Goal: Connect with others: Connect with others

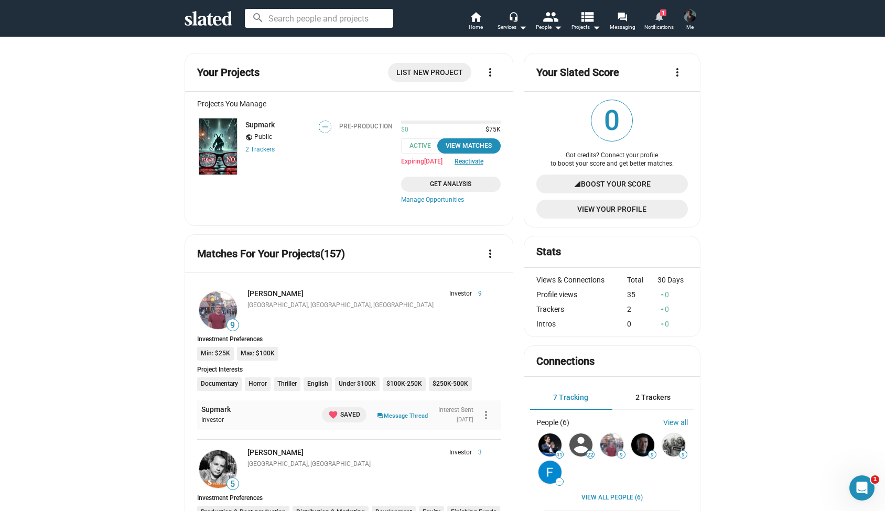
click at [659, 17] on mat-icon "notifications" at bounding box center [659, 16] width 10 height 10
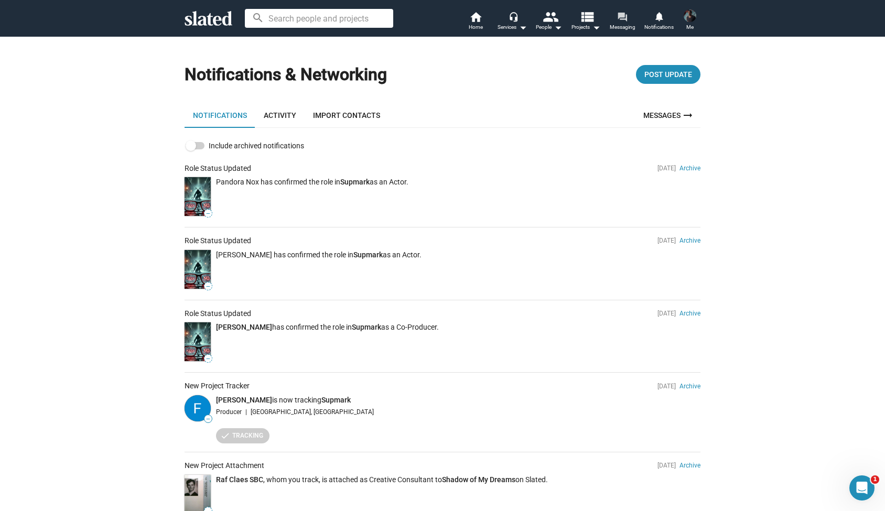
click at [623, 21] on mat-icon "forum" at bounding box center [622, 17] width 10 height 10
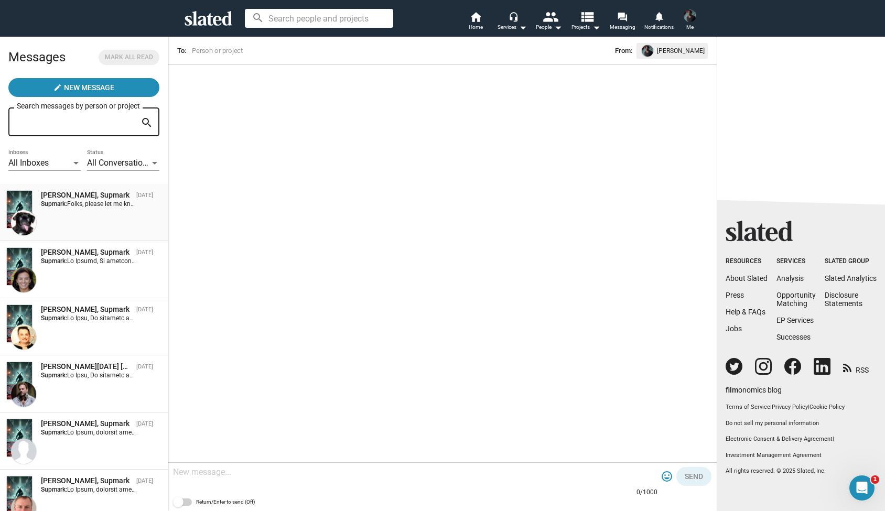
click at [119, 219] on div "[PERSON_NAME], Supmark [DATE] Supmark: Folks, please let me know if this projec…" at bounding box center [83, 212] width 155 height 45
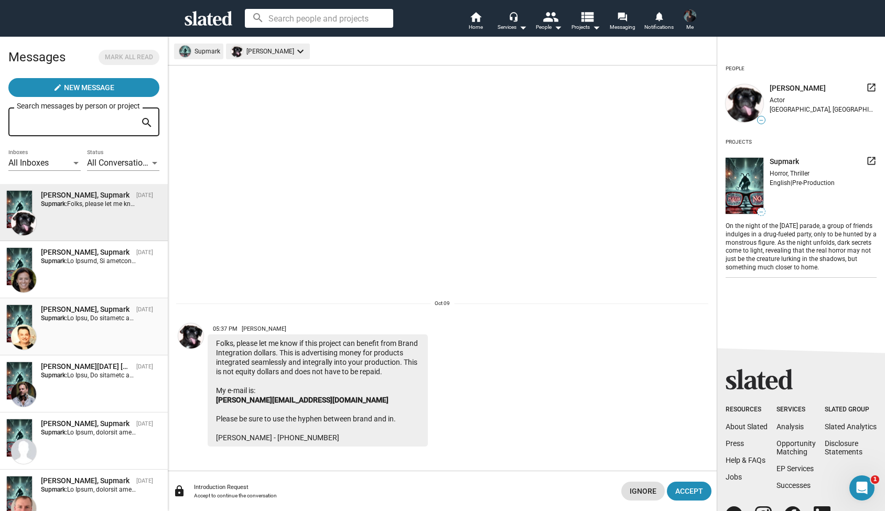
click at [106, 329] on div "[PERSON_NAME], Supmark [DATE] Supmark:" at bounding box center [83, 326] width 155 height 45
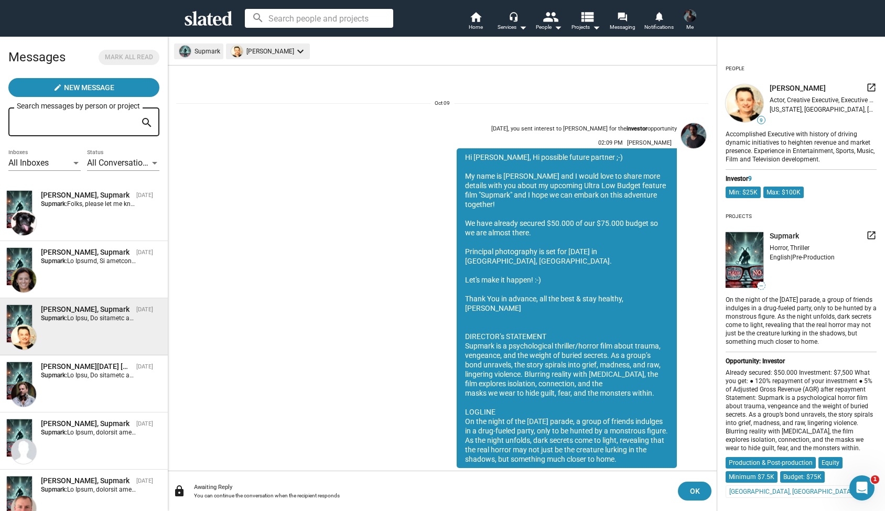
scroll to position [34, 0]
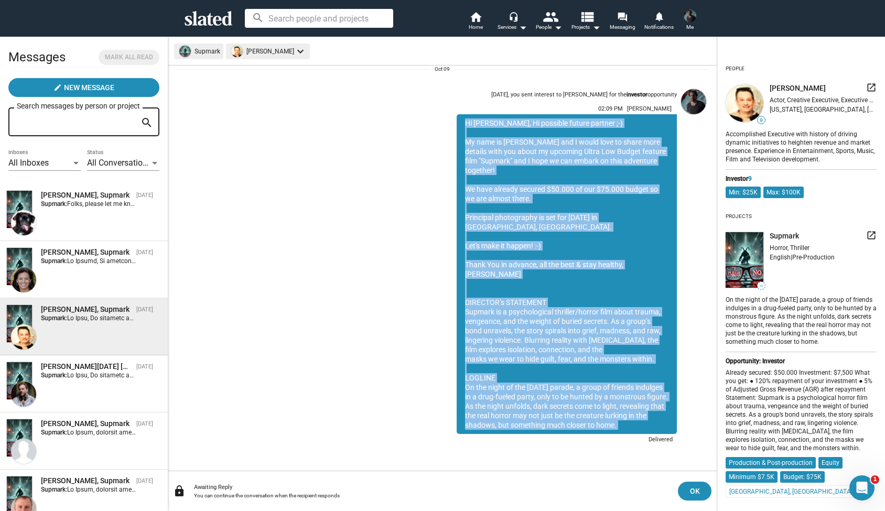
drag, startPoint x: 466, startPoint y: 122, endPoint x: 671, endPoint y: 432, distance: 372.2
click at [671, 432] on div "Hi [PERSON_NAME], Hi possible future partner ;-) My name is [PERSON_NAME] and I…" at bounding box center [566, 274] width 220 height 320
copy div "Lo Ipsu, Do sitametc adipis elitsed ;-) Do eius te Incididun Utlabore etd M ali…"
click at [391, 108] on div "[DATE], you sent interest to [PERSON_NAME] for the investor opportunity 02:09 P…" at bounding box center [442, 266] width 532 height 362
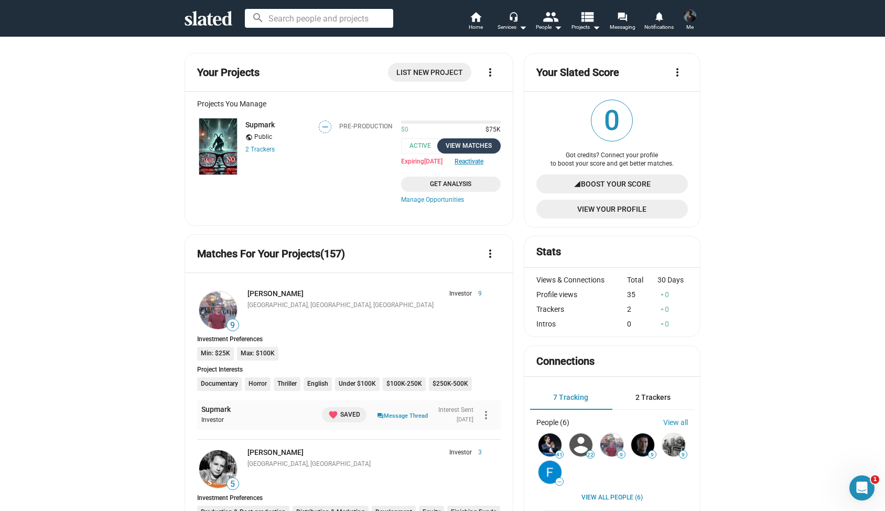
click at [475, 146] on div "View Matches" at bounding box center [468, 145] width 51 height 11
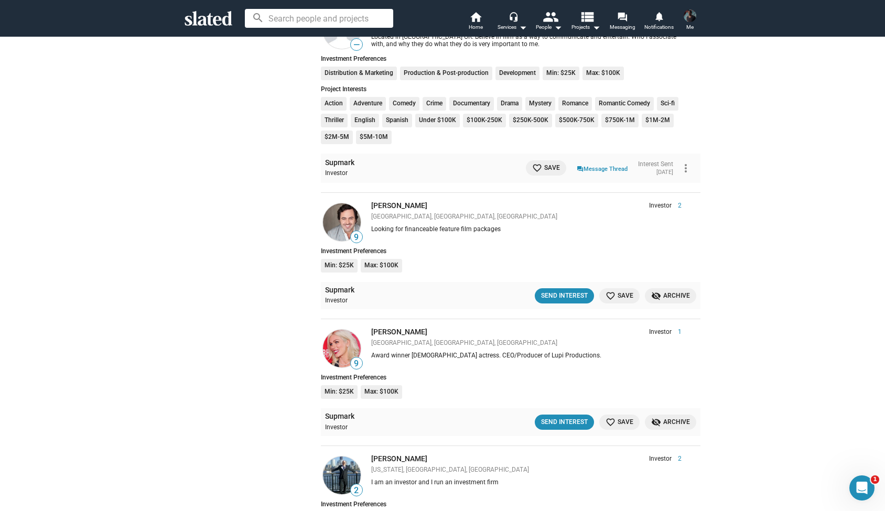
scroll to position [1632, 0]
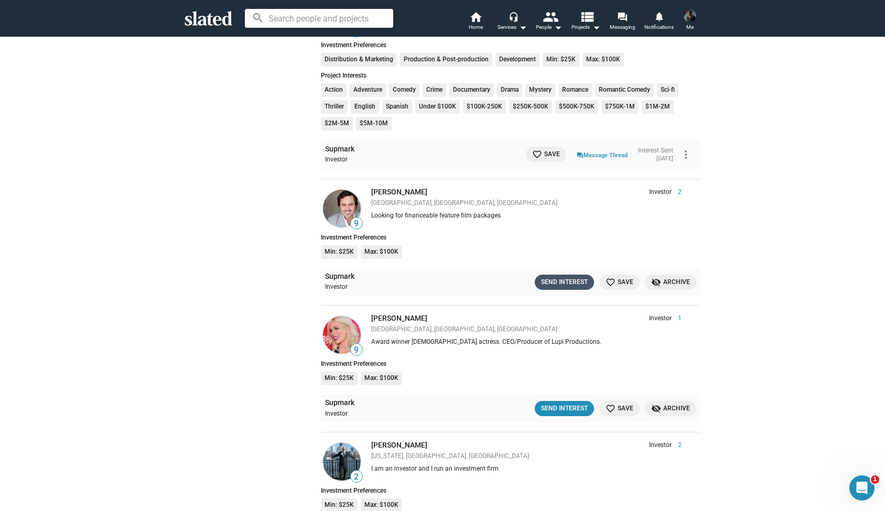
click at [552, 277] on div "Send Interest" at bounding box center [564, 282] width 47 height 11
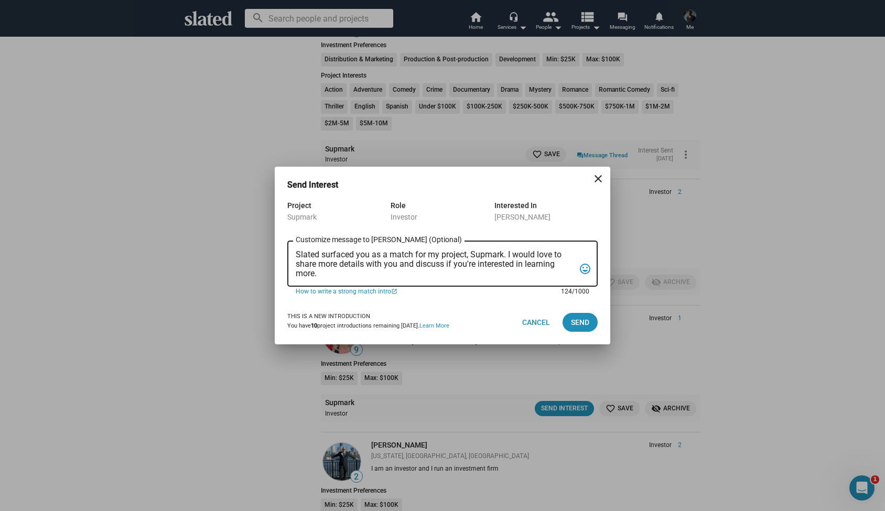
drag, startPoint x: 322, startPoint y: 274, endPoint x: 285, endPoint y: 240, distance: 50.8
click at [285, 240] on div "Project Supmark Role Investor Interested In [PERSON_NAME] Slated surfaced you a…" at bounding box center [442, 249] width 335 height 101
paste textarea "Lo Ipsu, Do sitametc adipis elitsed ;-) Do eius te Incididun Utlabore etd M ali…"
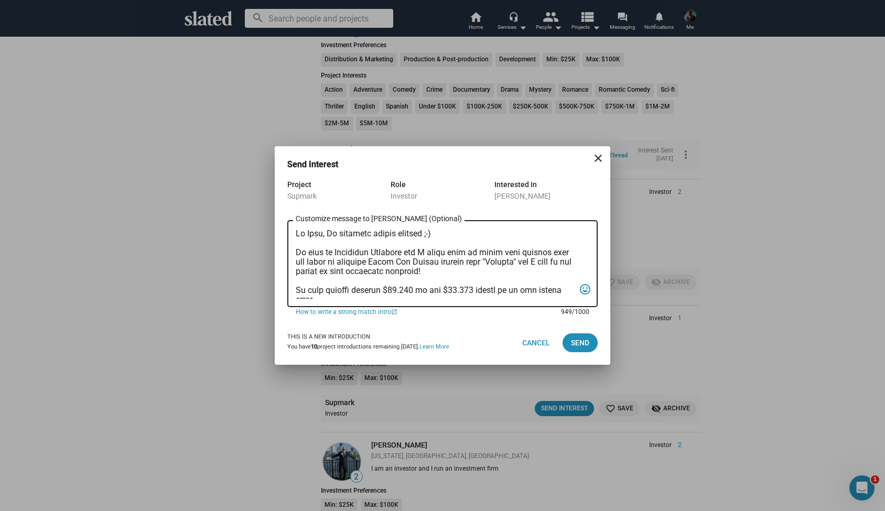
scroll to position [0, 0]
click at [323, 235] on textarea "Customize message to [PERSON_NAME] (Optional) Customize message (Optional)" at bounding box center [435, 264] width 279 height 70
type textarea "Lo Ipsum, Do sitametc adipis elitsed ;-) Do eius te Incididun Utlabore etd M al…"
click at [579, 341] on span "Send" at bounding box center [580, 342] width 18 height 19
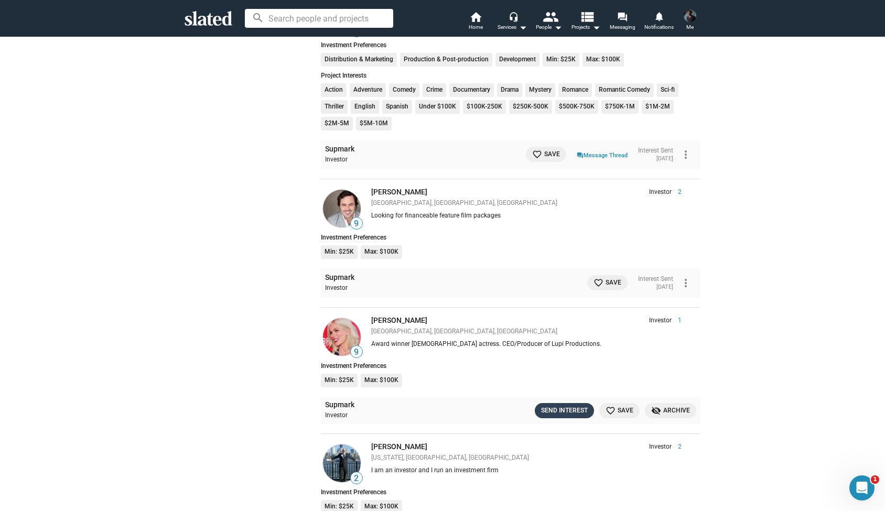
click at [572, 405] on div "Send Interest" at bounding box center [564, 410] width 47 height 11
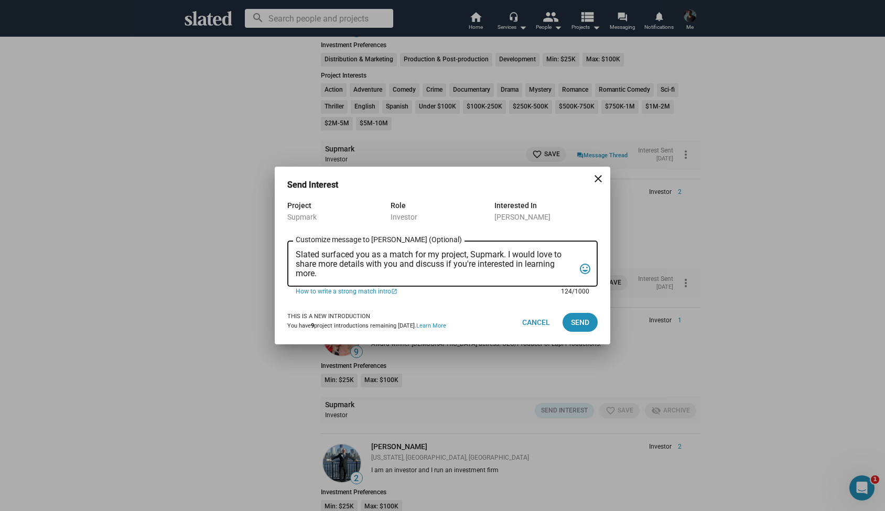
drag, startPoint x: 329, startPoint y: 278, endPoint x: 272, endPoint y: 233, distance: 73.1
click at [272, 233] on div "Send Interest close Project Supmark Role Investor Interested In [PERSON_NAME] S…" at bounding box center [442, 255] width 885 height 511
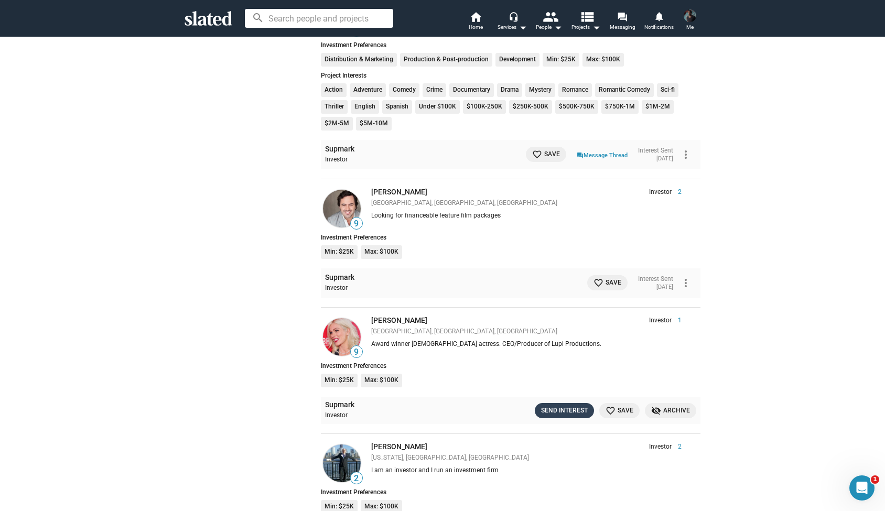
click at [553, 405] on div "Send Interest" at bounding box center [564, 410] width 47 height 11
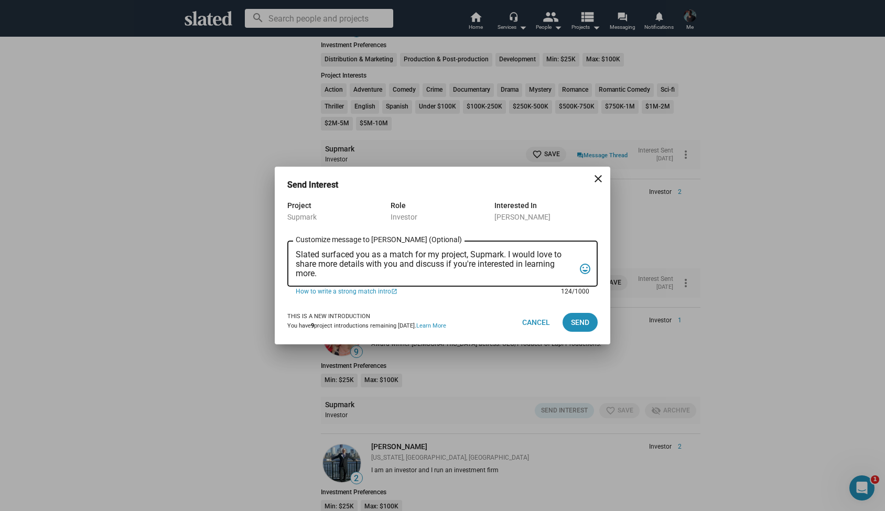
drag, startPoint x: 321, startPoint y: 271, endPoint x: 288, endPoint y: 235, distance: 49.4
click at [288, 235] on form "Project Supmark Role Investor Interested In [PERSON_NAME] Slated surfaced you a…" at bounding box center [442, 249] width 310 height 101
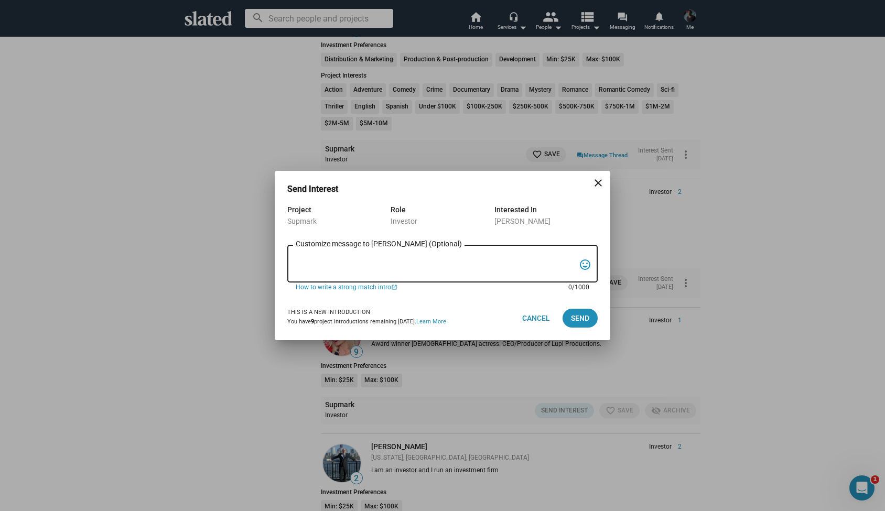
paste textarea "Lo Ipsu, Do sitametc adipis elitsed ;-) Do eius te Incididun Utlabore etd M ali…"
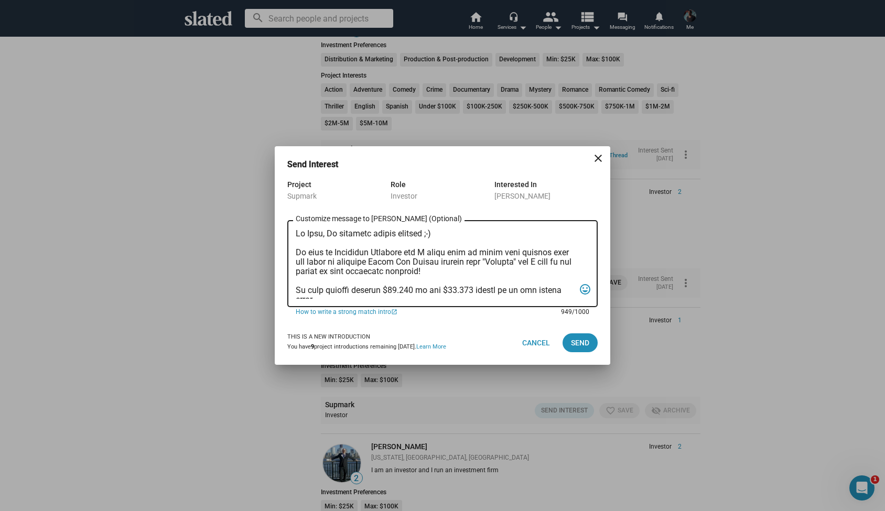
click at [322, 235] on textarea "Customize message to [PERSON_NAME] (Optional) Customize message (Optional)" at bounding box center [435, 264] width 279 height 70
type textarea "Lo Ipsumdo, Si ametcons adipis elitsed ;-) Do eius te Incididun Utlabore etd M …"
click at [591, 348] on button "Send" at bounding box center [579, 342] width 35 height 19
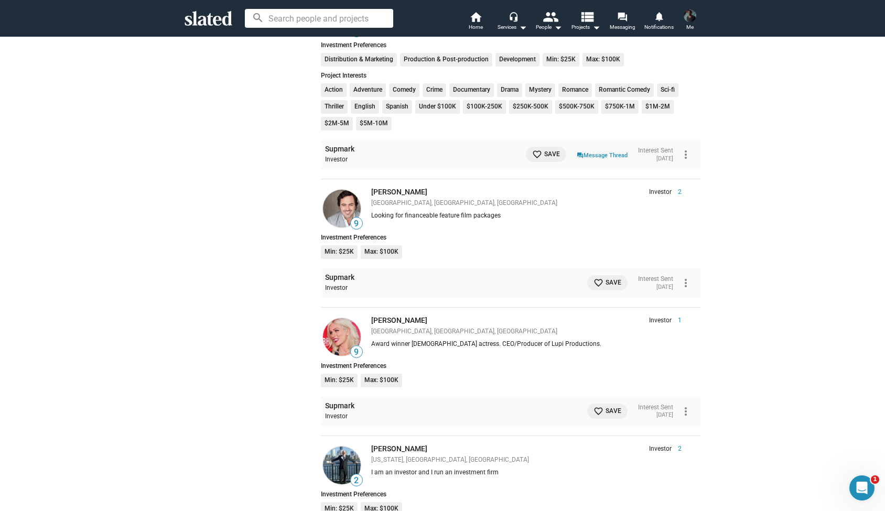
scroll to position [1900, 0]
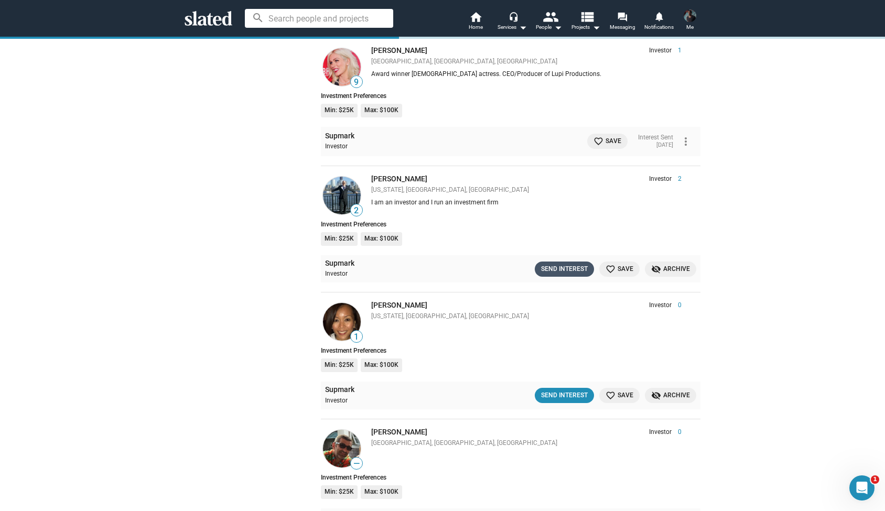
click at [563, 262] on button "Send Interest" at bounding box center [564, 269] width 59 height 15
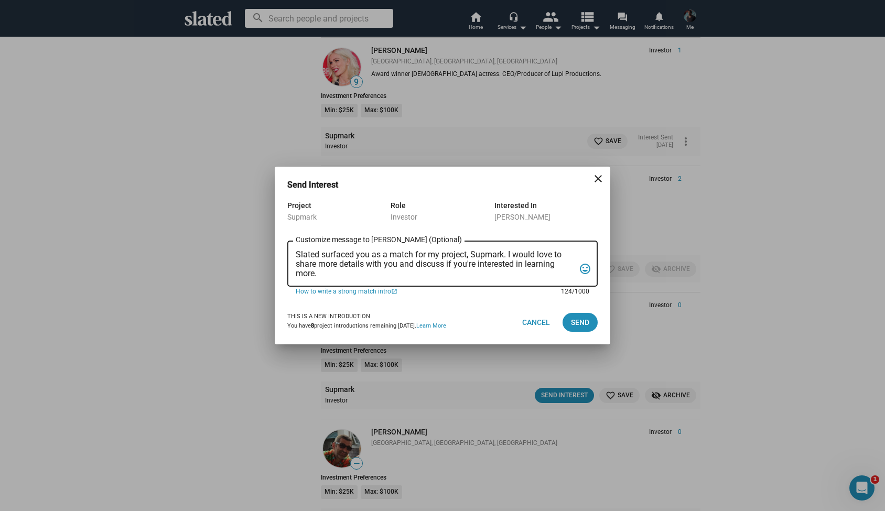
drag, startPoint x: 333, startPoint y: 274, endPoint x: 283, endPoint y: 253, distance: 54.3
click at [283, 253] on div "Project Supmark Role Investor Interested In [PERSON_NAME] Slated surfaced you a…" at bounding box center [442, 249] width 335 height 101
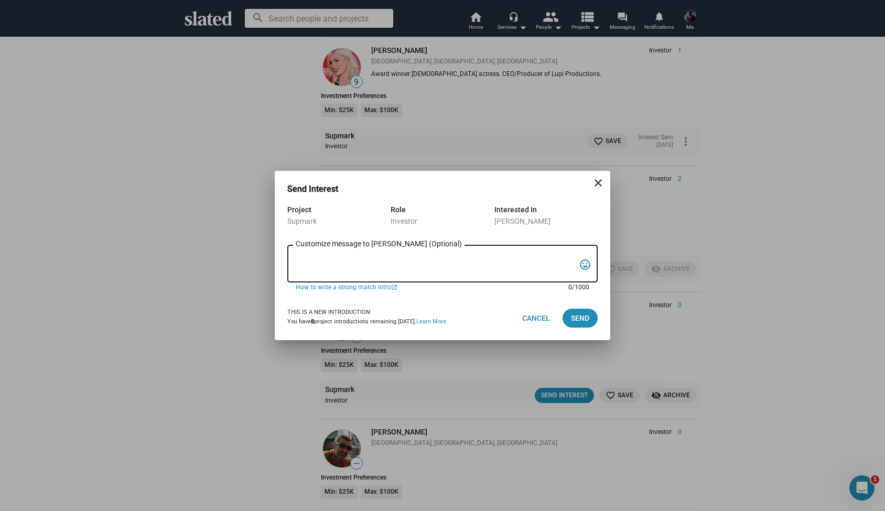
paste textarea "Lo Ipsu, Do sitametc adipis elitsed ;-) Do eius te Incididun Utlabore etd M ali…"
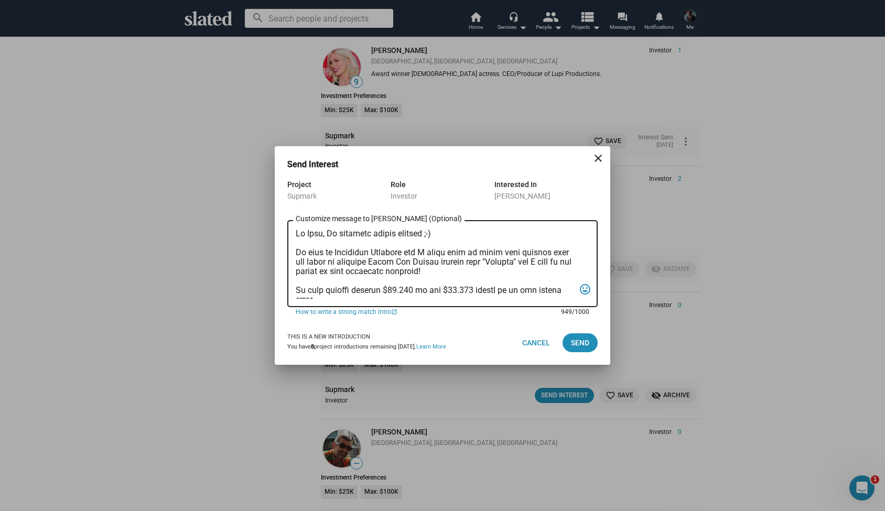
scroll to position [0, 0]
click at [322, 238] on textarea "Customize message to [PERSON_NAME] (Optional) Customize message (Optional)" at bounding box center [435, 264] width 279 height 70
type textarea "Lo Ipsum, Do sitametc adipis elitsed ;-) Do eius te Incididun Utlabore etd M al…"
click at [582, 346] on span "Send" at bounding box center [580, 342] width 18 height 19
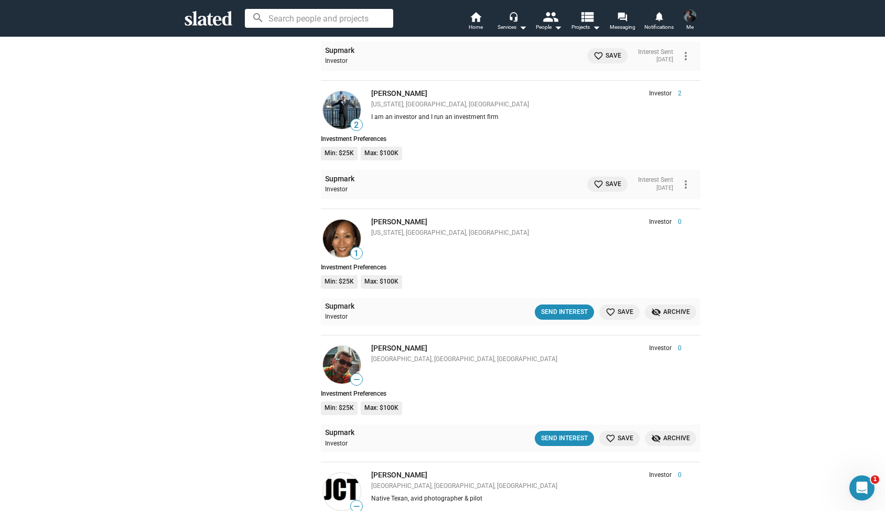
scroll to position [2014, 0]
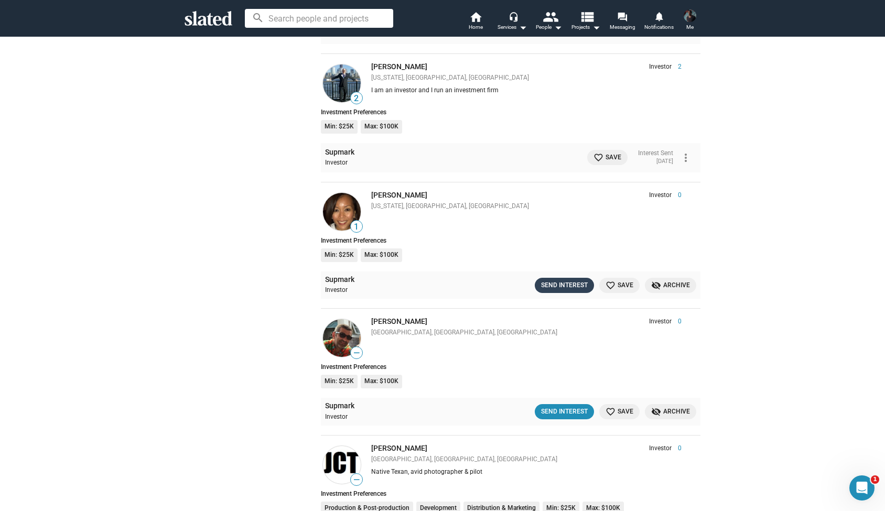
click at [559, 280] on div "Send Interest" at bounding box center [564, 285] width 47 height 11
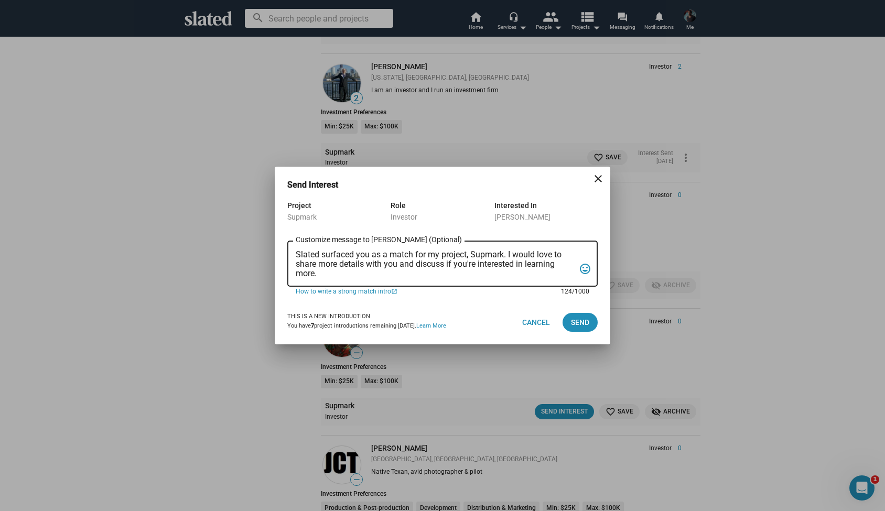
drag, startPoint x: 325, startPoint y: 276, endPoint x: 282, endPoint y: 237, distance: 57.5
click at [282, 237] on div "Project Supmark Role Investor Interested In [PERSON_NAME] Slated surfaced you a…" at bounding box center [442, 249] width 335 height 101
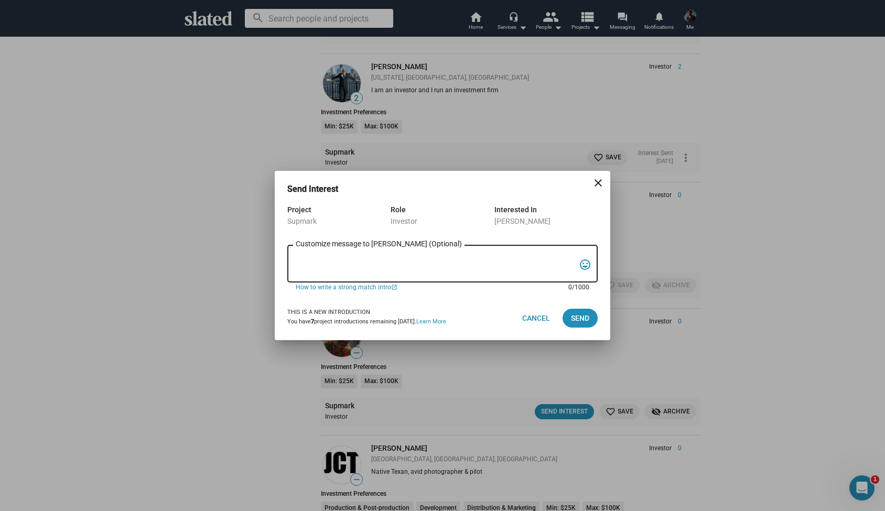
paste textarea "Lo Ipsu, Do sitametc adipis elitsed ;-) Do eius te Incididun Utlabore etd M ali…"
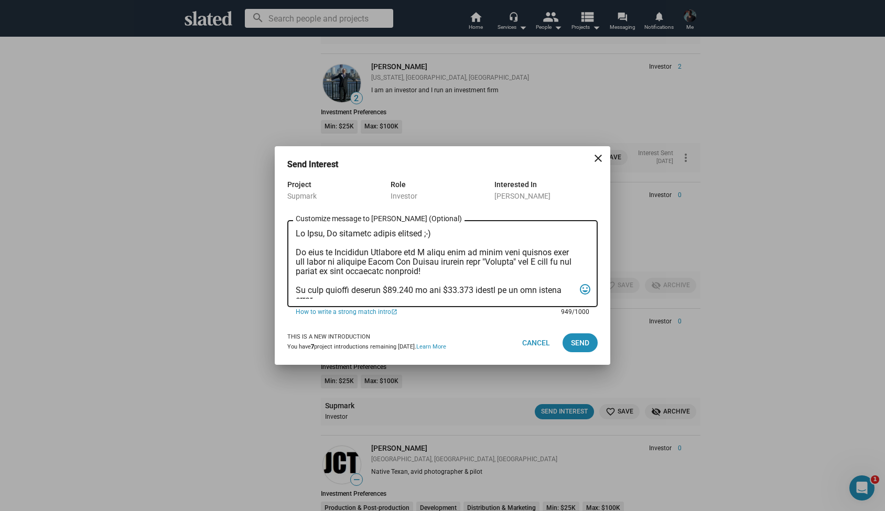
scroll to position [0, 0]
click at [323, 234] on textarea "Customize message to [PERSON_NAME] (Optional) Customize message (Optional)" at bounding box center [435, 264] width 279 height 70
type textarea "Lo Ipsum, Do sitametc adipis elitsed ;-) Do eius te Incididun Utlabore etd M al…"
click at [571, 341] on span "Send" at bounding box center [580, 342] width 18 height 19
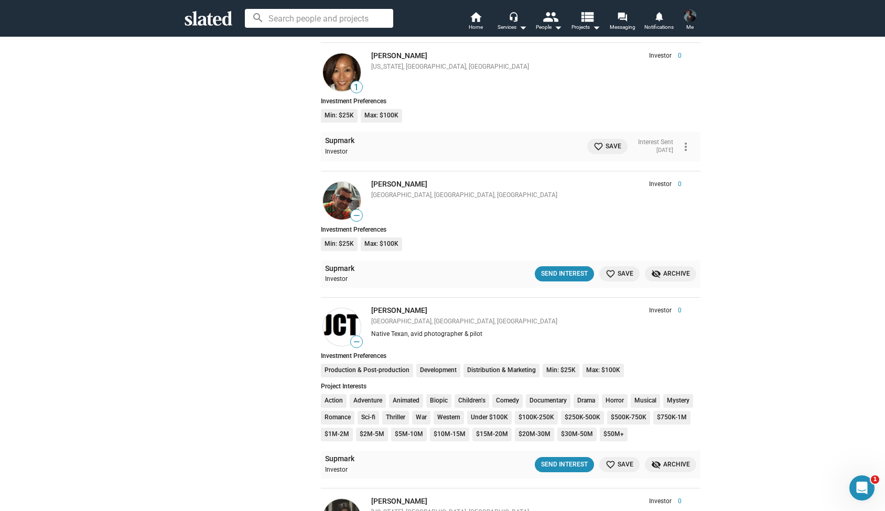
scroll to position [2155, 0]
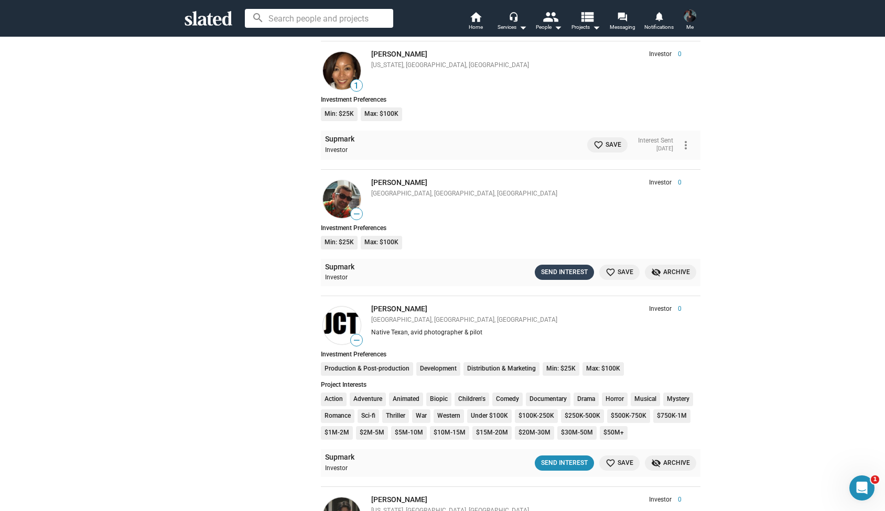
click at [562, 267] on div "Send Interest" at bounding box center [564, 272] width 47 height 11
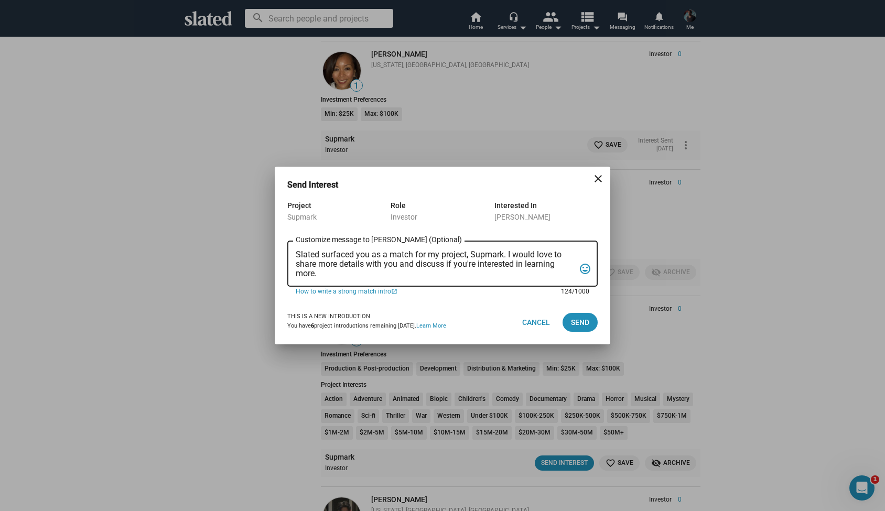
drag, startPoint x: 324, startPoint y: 272, endPoint x: 279, endPoint y: 240, distance: 55.3
click at [279, 240] on div "Project Supmark Role Investor Interested In [PERSON_NAME] Slated surfaced you a…" at bounding box center [442, 249] width 335 height 101
paste textarea "Lo Ipsu, Do sitametc adipis elitsed ;-) Do eius te Incididun Utlabore etd M ali…"
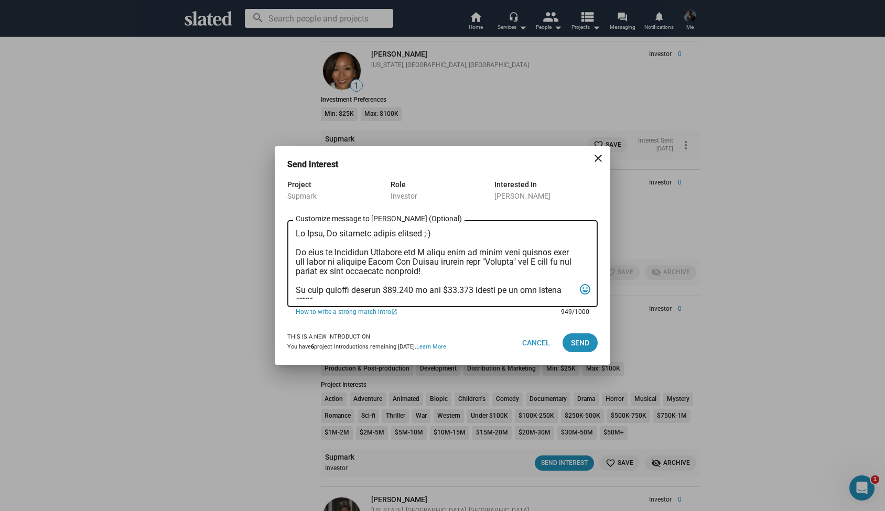
scroll to position [0, 0]
click at [323, 235] on textarea "Customize message to [PERSON_NAME] (Optional) Customize message (Optional)" at bounding box center [435, 264] width 279 height 70
type textarea "Lo Ipsumd, Si ametcons adipis elitsed ;-) Do eius te Incididun Utlabore etd M a…"
click at [585, 344] on span "Send" at bounding box center [580, 342] width 18 height 19
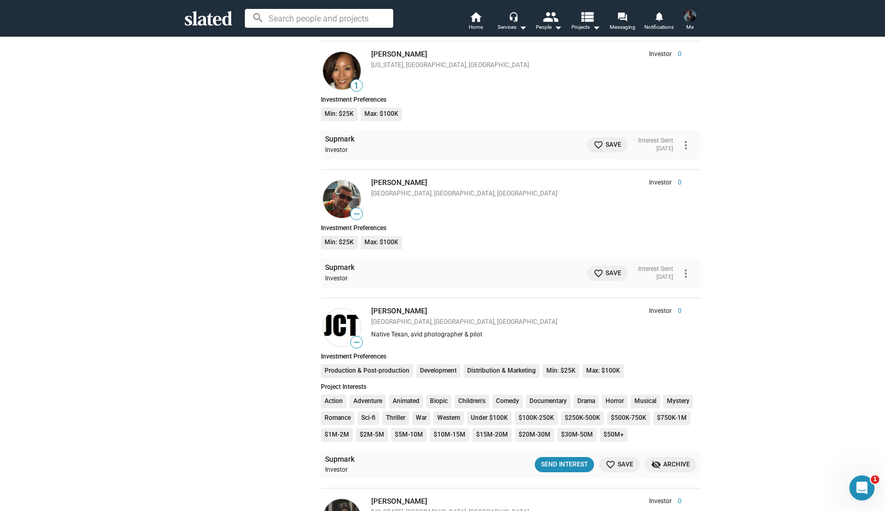
scroll to position [2335, 0]
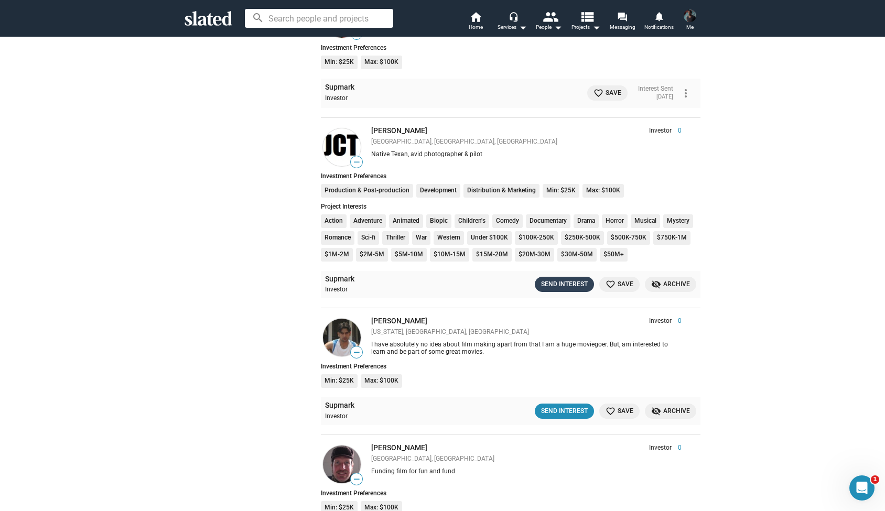
click at [563, 279] on div "Send Interest" at bounding box center [564, 284] width 47 height 11
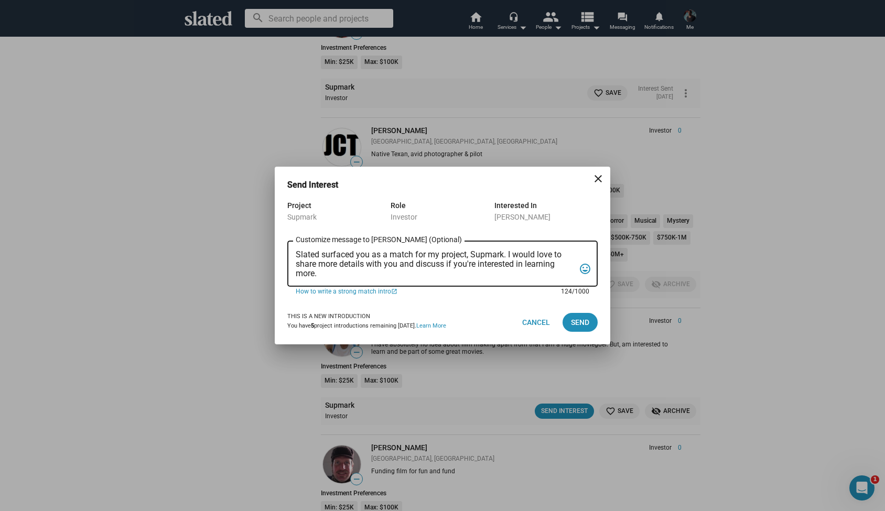
drag, startPoint x: 318, startPoint y: 275, endPoint x: 274, endPoint y: 238, distance: 58.0
click at [274, 238] on div "Send Interest close Project Supmark Role Investor Interested In [PERSON_NAME] S…" at bounding box center [442, 255] width 885 height 511
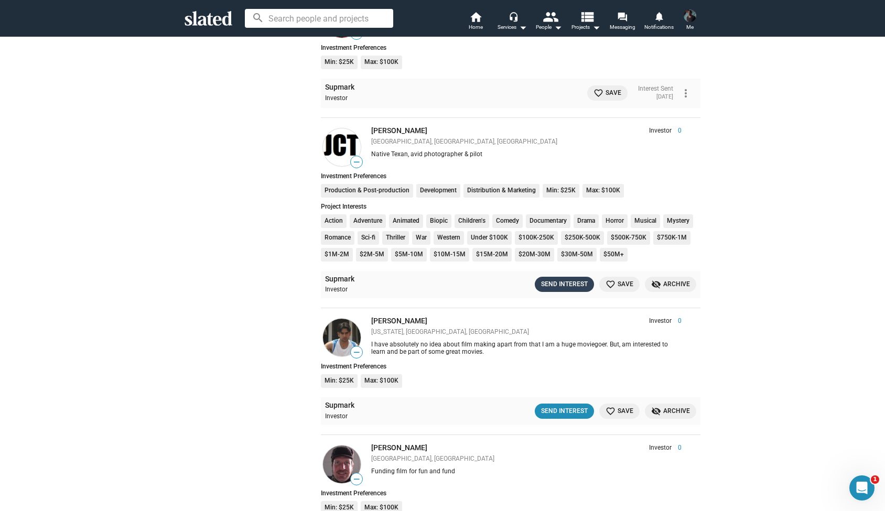
click at [561, 279] on div "Send Interest" at bounding box center [564, 284] width 47 height 11
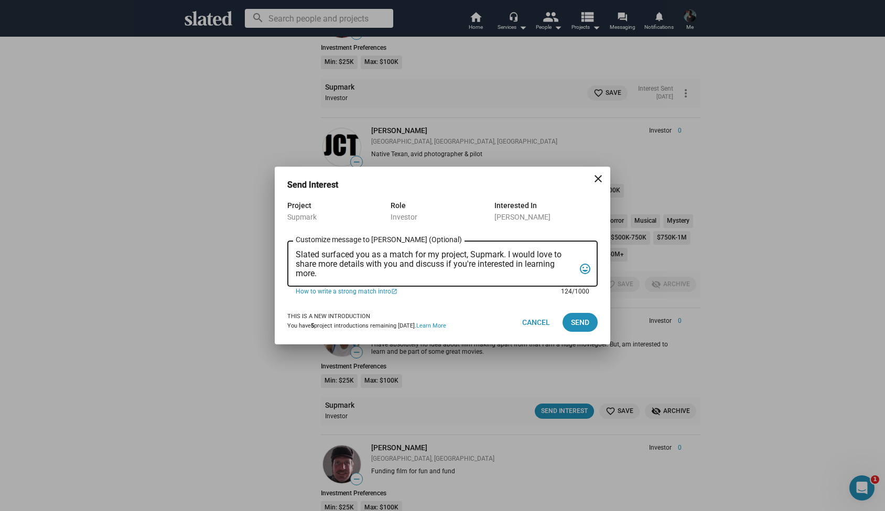
drag, startPoint x: 321, startPoint y: 276, endPoint x: 292, endPoint y: 254, distance: 36.2
click at [292, 254] on div "Slated surfaced you as a match for my project, Supmark. I would love to share m…" at bounding box center [442, 263] width 310 height 48
paste textarea "Lo Ipsu, Do sitametc adipis elitsed ;-) Do eius te Incididun Utlabore etd M ali…"
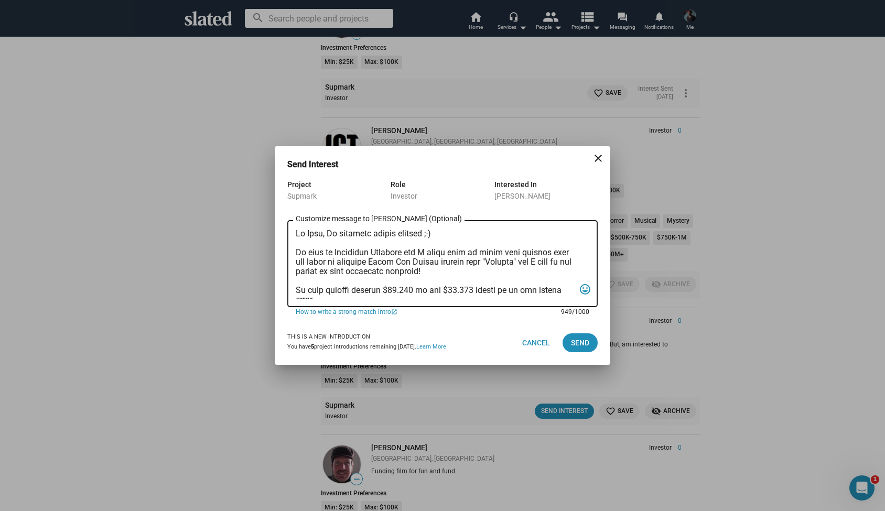
scroll to position [0, 0]
click at [322, 236] on textarea "Customize message to [PERSON_NAME] (Optional) Customize message (Optional)" at bounding box center [435, 264] width 279 height 70
type textarea "Lo Ipsumdolo, Si ametcons adipis elitsed ;-) Do eius te Incididun Utlabore etd …"
click at [574, 340] on span "Send" at bounding box center [580, 342] width 18 height 19
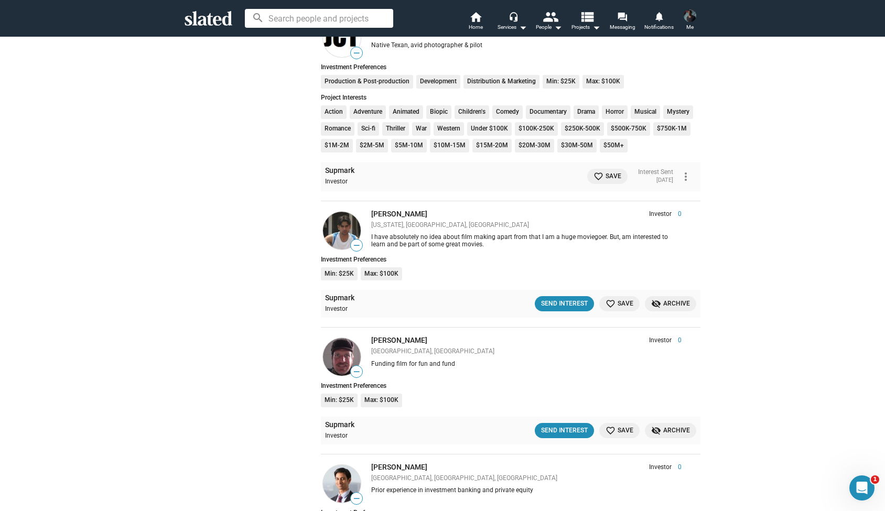
scroll to position [2447, 0]
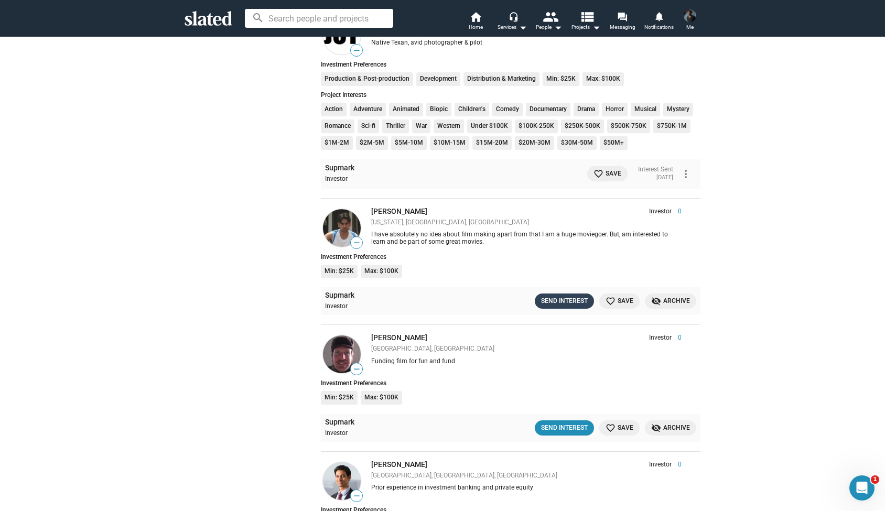
click at [554, 296] on div "Send Interest" at bounding box center [564, 301] width 47 height 11
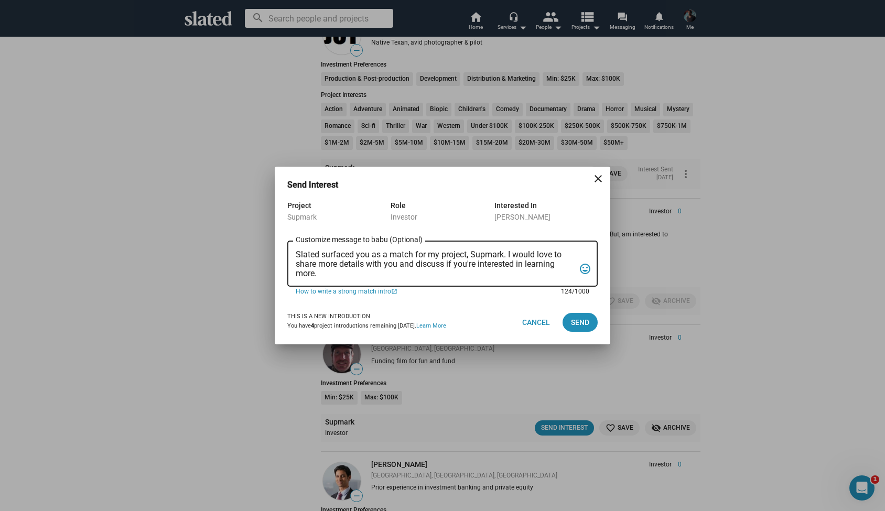
drag, startPoint x: 319, startPoint y: 275, endPoint x: 288, endPoint y: 257, distance: 35.7
click at [288, 257] on div "Slated surfaced you as a match for my project, Supmark. I would love to share m…" at bounding box center [442, 263] width 310 height 48
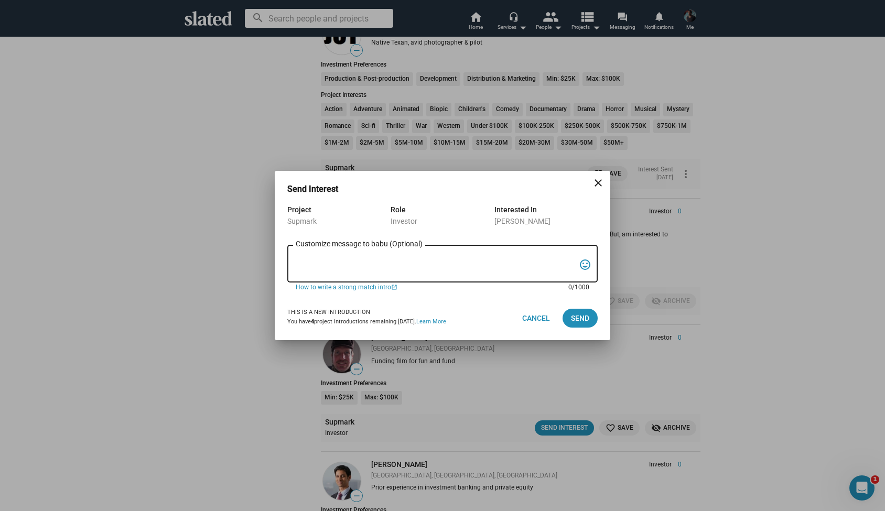
paste textarea "Lo Ipsu, Do sitametc adipis elitsed ;-) Do eius te Incididun Utlabore etd M ali…"
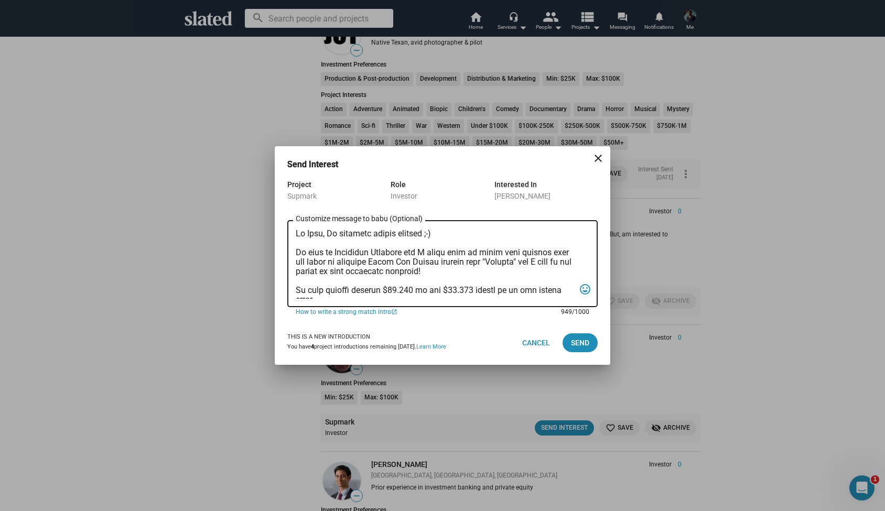
scroll to position [0, 0]
click at [323, 236] on textarea "Customize message to babu (Optional) Customize message (Optional)" at bounding box center [435, 264] width 279 height 70
type textarea "Lo Ipsu, Do sitametc adipis elitsed ;-) Do eius te Incididun Utlabore etd M ali…"
click at [577, 339] on span "Send" at bounding box center [580, 342] width 18 height 19
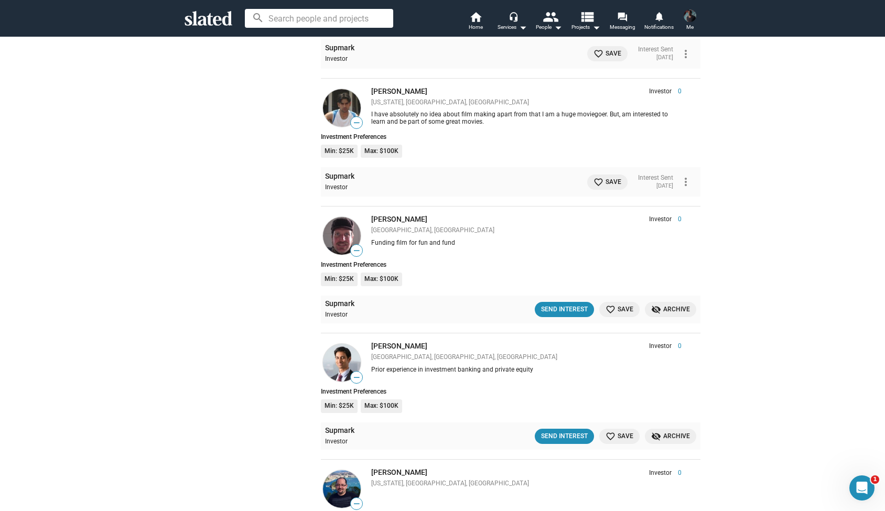
scroll to position [2569, 0]
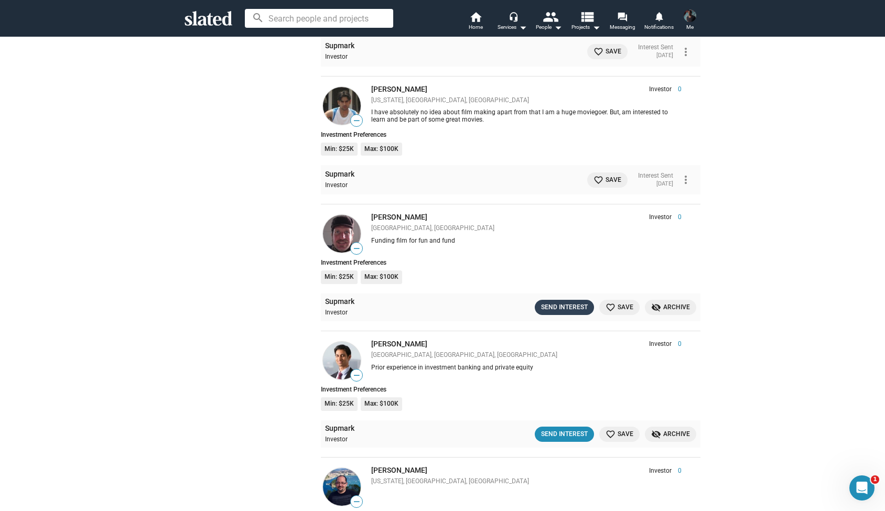
click at [554, 302] on div "Send Interest" at bounding box center [564, 307] width 47 height 11
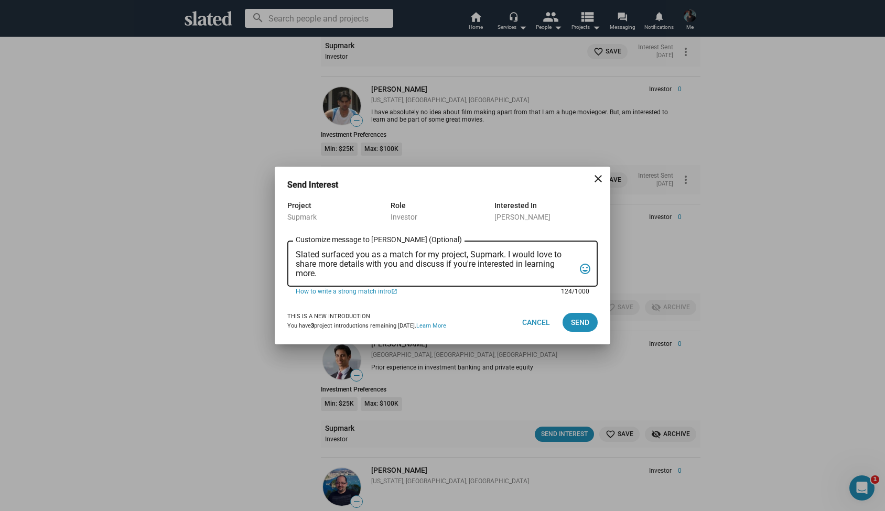
drag, startPoint x: 323, startPoint y: 277, endPoint x: 287, endPoint y: 258, distance: 41.5
click at [287, 258] on div "Project Supmark Role Investor Interested In [PERSON_NAME] Slated surfaced you a…" at bounding box center [442, 249] width 335 height 101
paste textarea "Lo Ipsu, Do sitametc adipis elitsed ;-) Do eius te Incididun Utlabore etd M ali…"
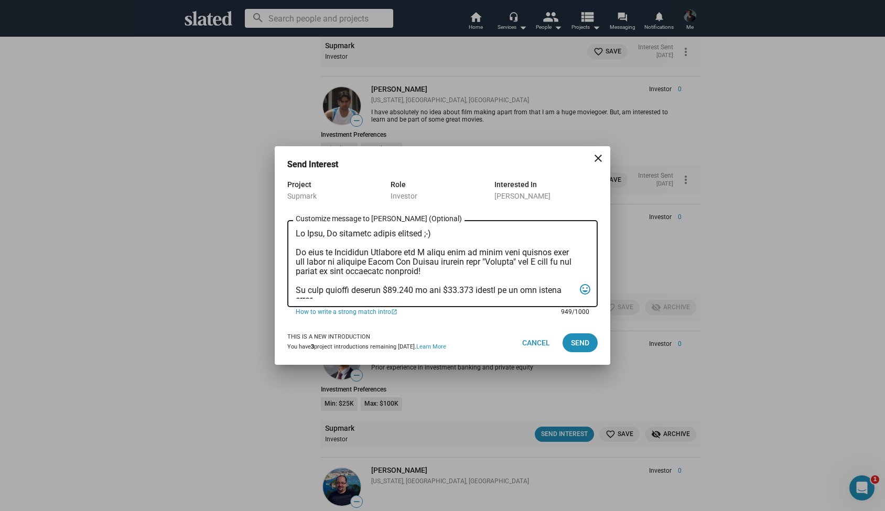
scroll to position [0, 0]
click at [323, 235] on textarea "Customize message to [PERSON_NAME] (Optional) Customize message (Optional)" at bounding box center [435, 264] width 279 height 70
type textarea "Lo Ipsumd, Si ametcons adipis elitsed ;-) Do eius te Incididun Utlabore etd M a…"
click at [571, 342] on span "Send" at bounding box center [580, 342] width 18 height 19
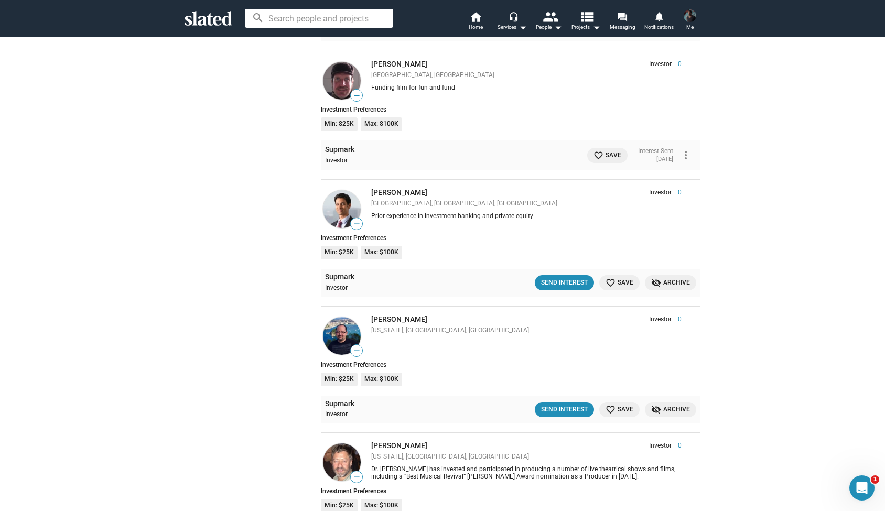
scroll to position [2729, 0]
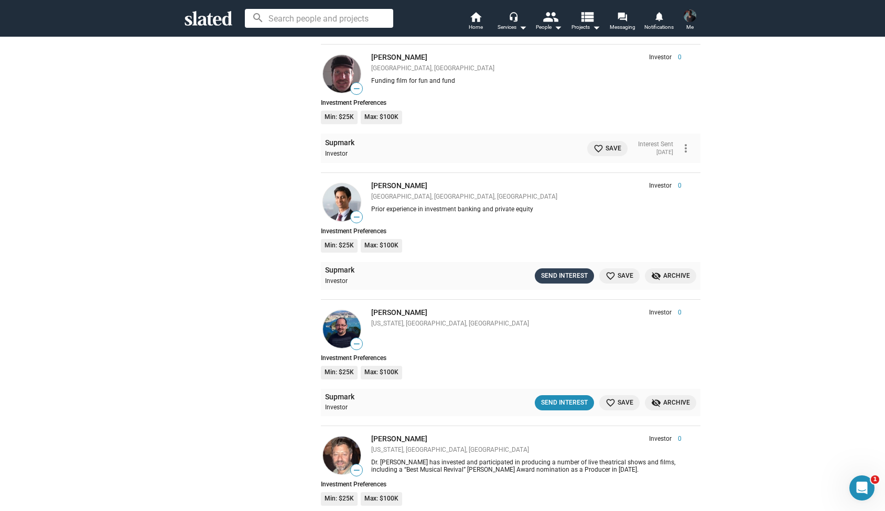
click at [550, 270] on div "Send Interest" at bounding box center [564, 275] width 47 height 11
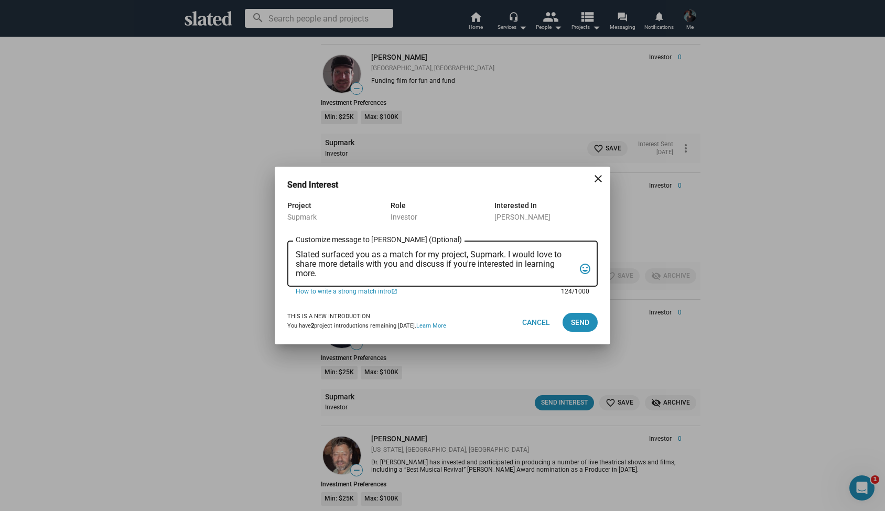
drag, startPoint x: 323, startPoint y: 274, endPoint x: 278, endPoint y: 243, distance: 54.4
click at [278, 243] on div "Project Supmark Role Investor Interested In [PERSON_NAME] Slated surfaced you a…" at bounding box center [442, 249] width 335 height 101
paste textarea "Lo Ipsu, Do sitametc adipis elitsed ;-) Do eius te Incididun Utlabore etd M ali…"
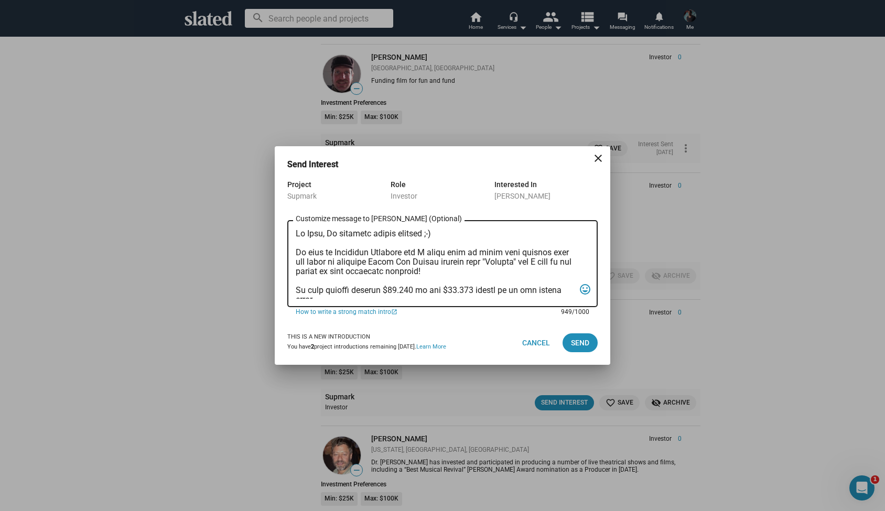
scroll to position [0, 0]
click at [322, 235] on textarea "Customize message to [PERSON_NAME] (Optional) Customize message (Optional)" at bounding box center [435, 264] width 279 height 70
type textarea "Lo Ipsum, Do sitametc adipis elitsed ;-) Do eius te Incididun Utlabore etd M al…"
click at [583, 347] on span "Send" at bounding box center [580, 342] width 18 height 19
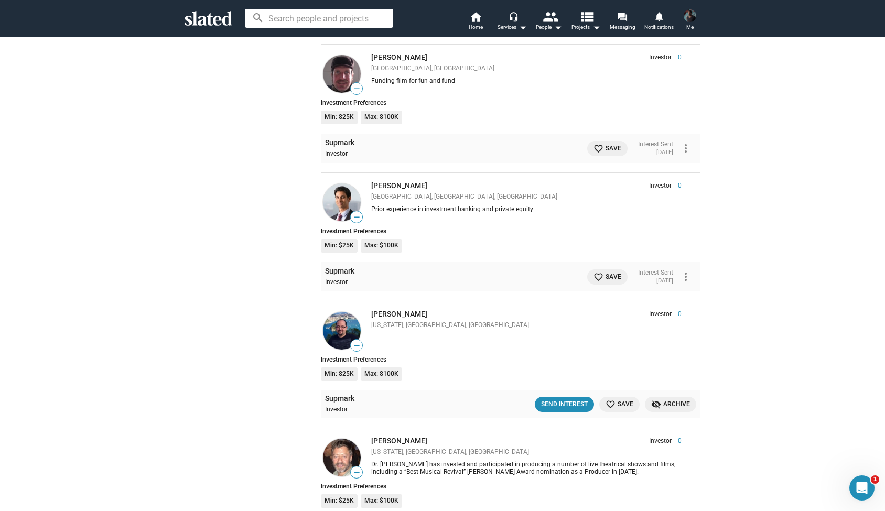
scroll to position [2874, 0]
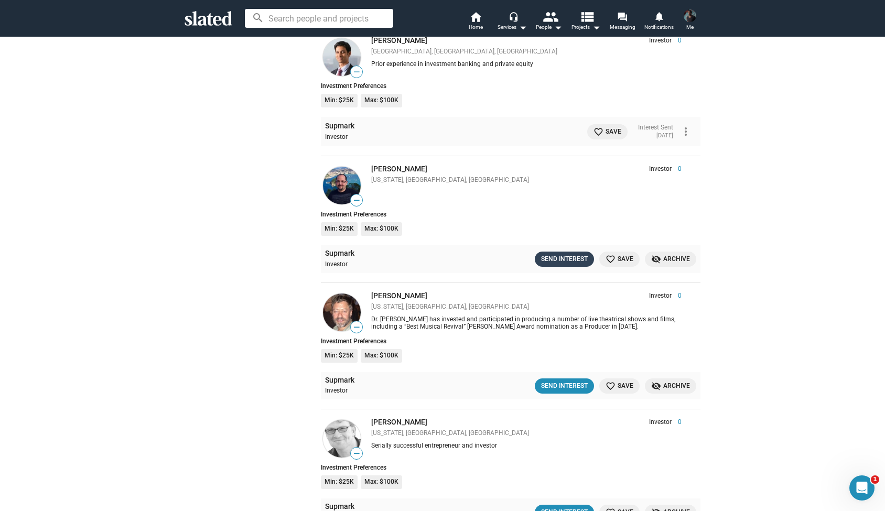
click at [556, 254] on div "Send Interest" at bounding box center [564, 259] width 47 height 11
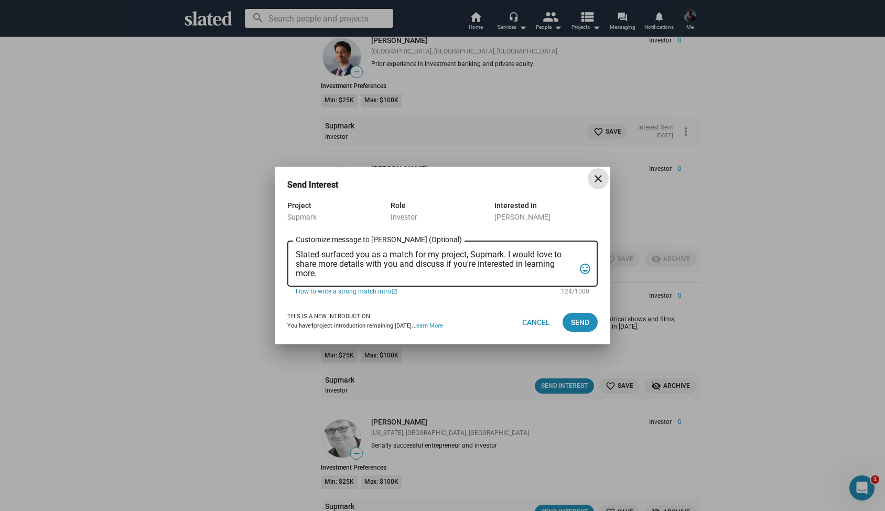
click at [592, 179] on mat-icon "close" at bounding box center [598, 178] width 13 height 13
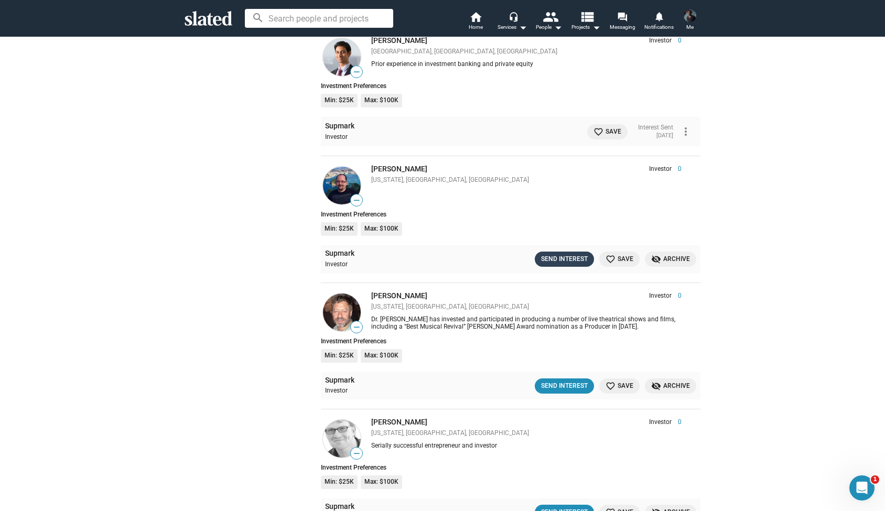
click at [556, 254] on div "Send Interest" at bounding box center [564, 259] width 47 height 11
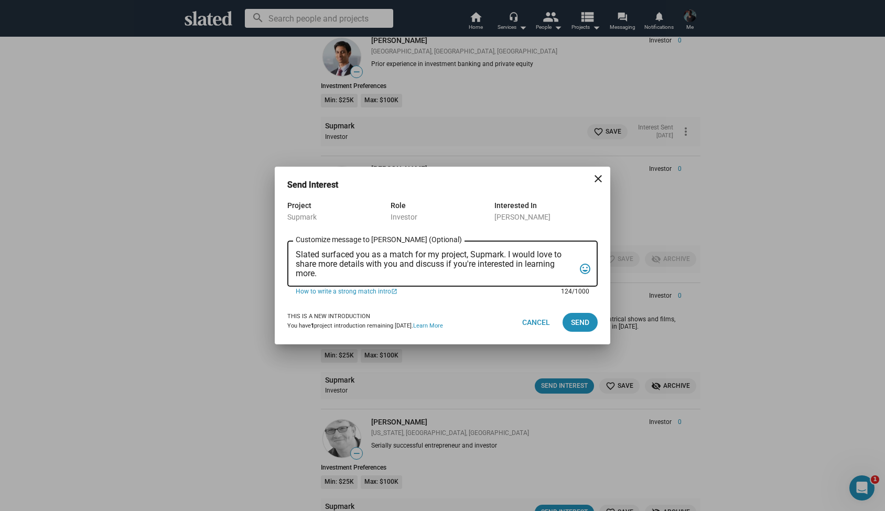
drag, startPoint x: 317, startPoint y: 277, endPoint x: 264, endPoint y: 228, distance: 71.6
click at [264, 228] on div "Send Interest close Project Supmark Role Investor Interested In [PERSON_NAME] S…" at bounding box center [442, 255] width 885 height 511
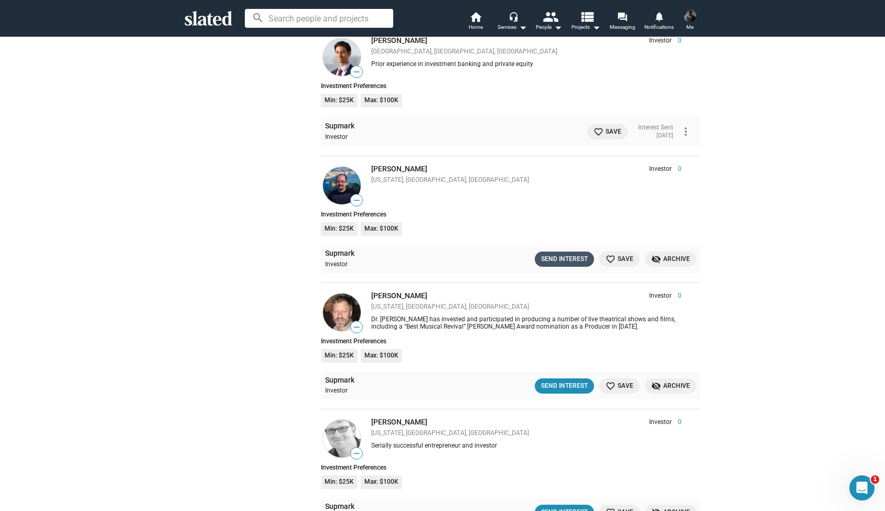
click at [546, 254] on div "Send Interest" at bounding box center [564, 259] width 47 height 11
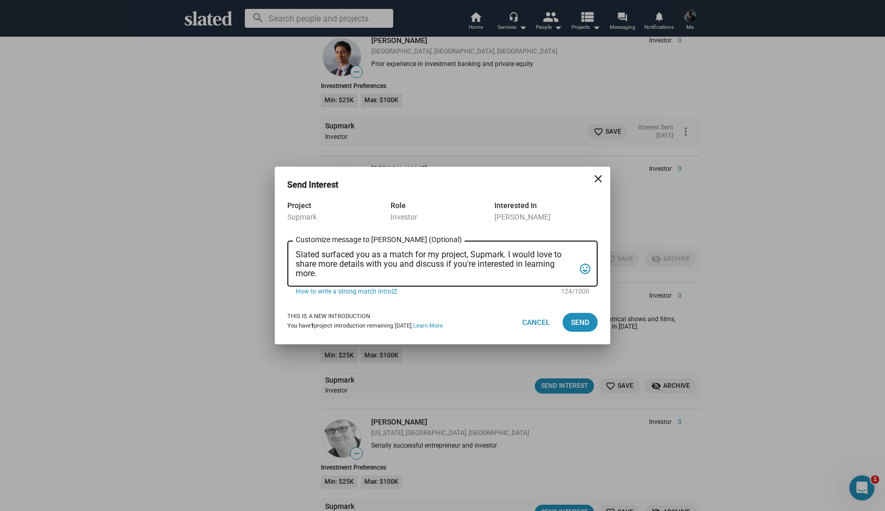
drag, startPoint x: 328, startPoint y: 281, endPoint x: 282, endPoint y: 245, distance: 58.6
click at [282, 245] on div "Project Supmark Role Investor Interested In [PERSON_NAME] Slated surfaced you a…" at bounding box center [442, 249] width 335 height 101
click at [319, 271] on textarea "Slated surfaced you as a match for my project, Supmark. I would love to share m…" at bounding box center [435, 264] width 279 height 28
drag, startPoint x: 318, startPoint y: 276, endPoint x: 290, endPoint y: 248, distance: 40.0
click at [290, 248] on div "Slated surfaced you as a match for my project, Supmark. I would love to share m…" at bounding box center [442, 263] width 310 height 48
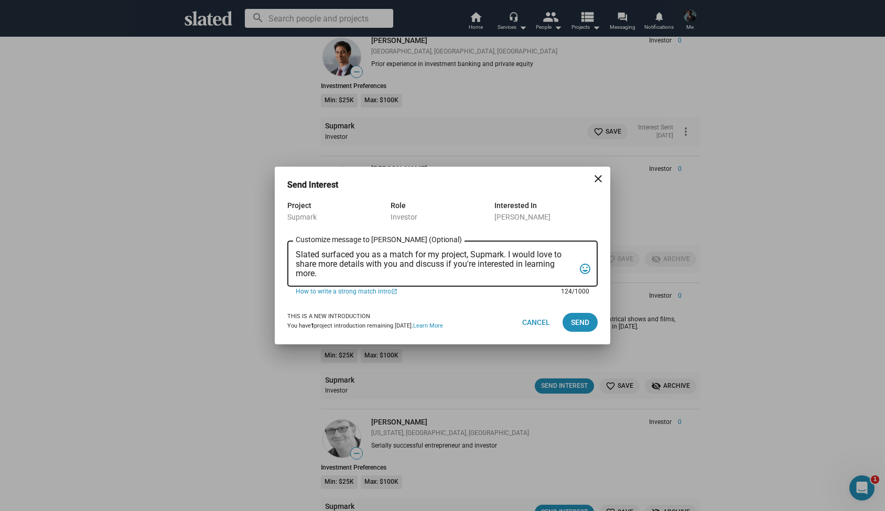
paste textarea "Lo Ipsu, Do sitametc adipis elitsed ;-) Do eius te Incididun Utlabore etd M ali…"
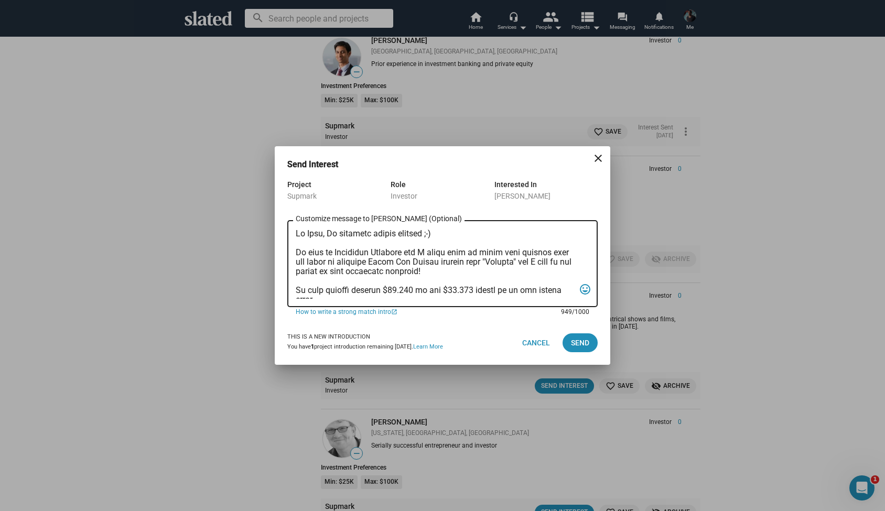
scroll to position [0, 0]
click at [322, 236] on textarea "Customize message to [PERSON_NAME] (Optional) Customize message (Optional)" at bounding box center [435, 264] width 279 height 70
type textarea "Lo Ipsu, Do sitametc adipis elitsed ;-) Do eius te Incididun Utlabore etd M ali…"
click at [579, 342] on span "Send" at bounding box center [580, 342] width 18 height 19
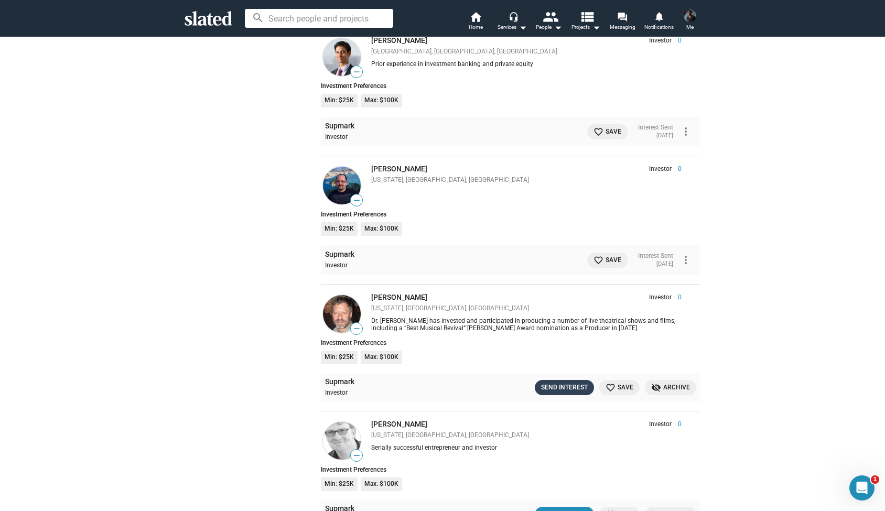
click at [567, 382] on div "Send Interest" at bounding box center [564, 387] width 47 height 11
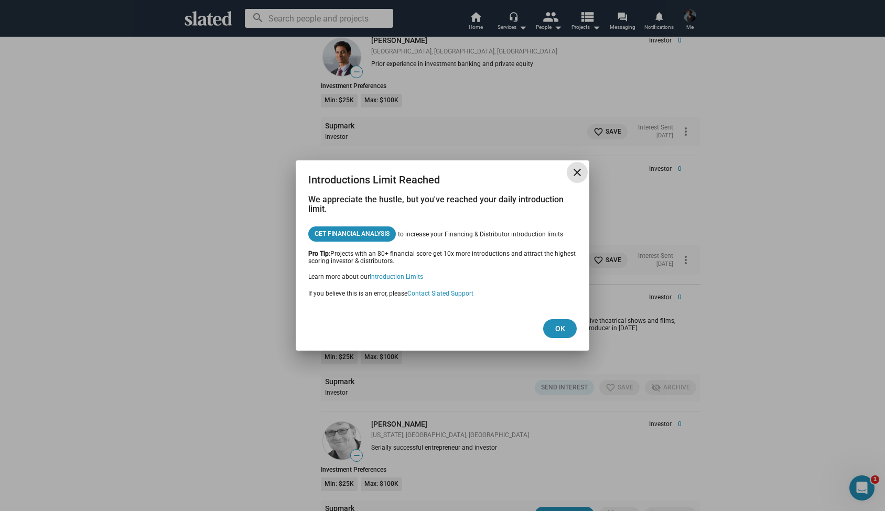
click at [573, 172] on mat-icon "close" at bounding box center [577, 172] width 13 height 13
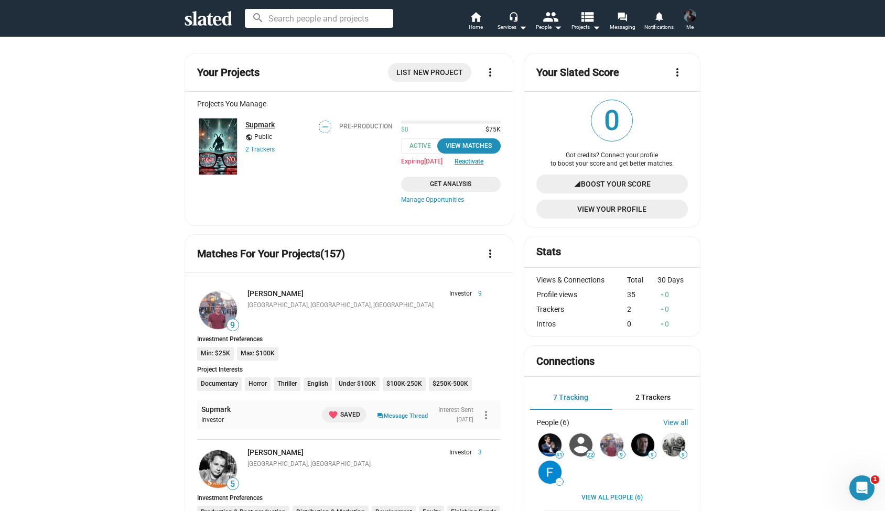
click at [262, 124] on link "Supmark" at bounding box center [259, 125] width 29 height 8
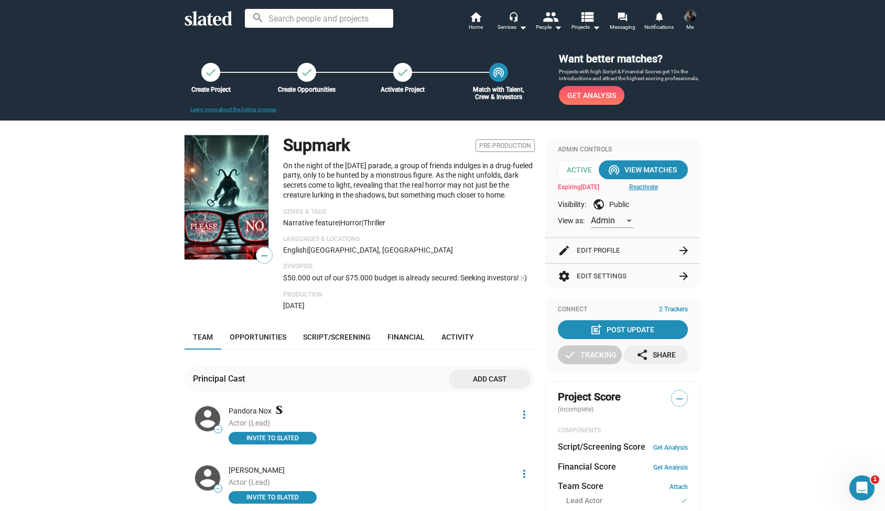
click at [592, 247] on button "edit Edit Profile arrow_forward" at bounding box center [623, 250] width 130 height 25
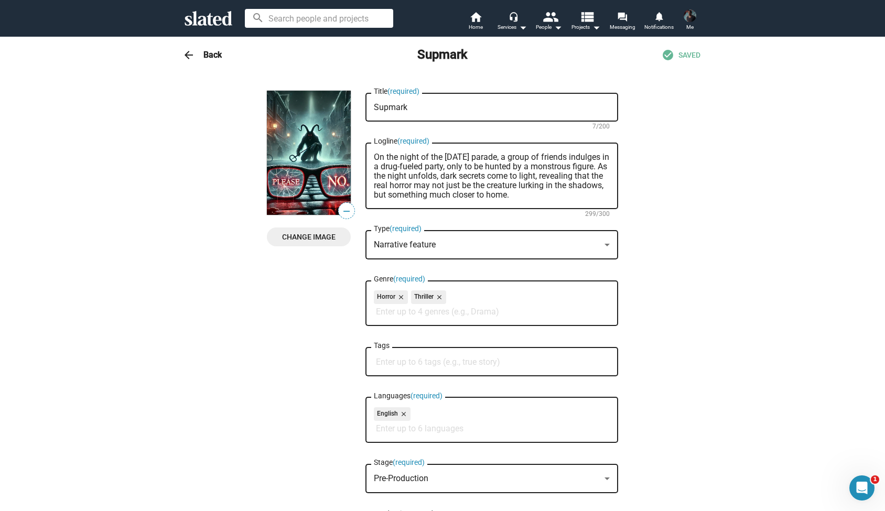
click at [204, 58] on h3 "Back" at bounding box center [212, 54] width 18 height 11
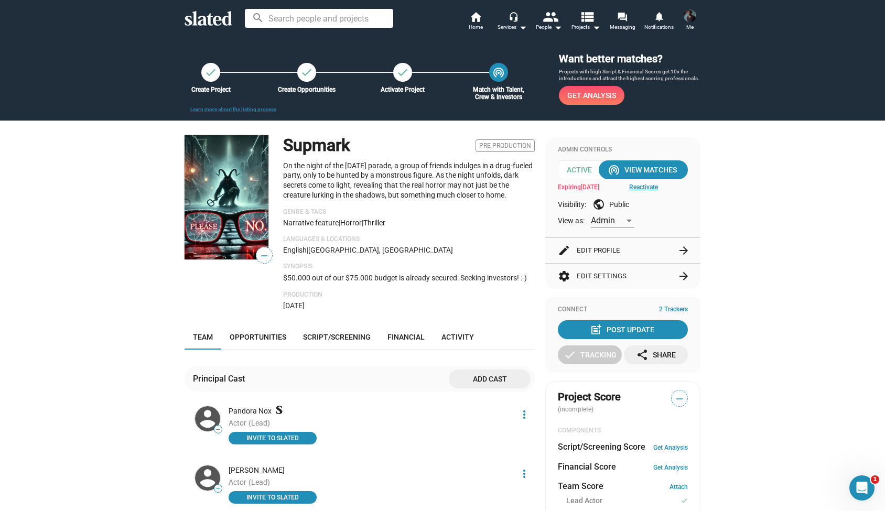
click at [303, 74] on mat-icon "check" at bounding box center [306, 72] width 13 height 13
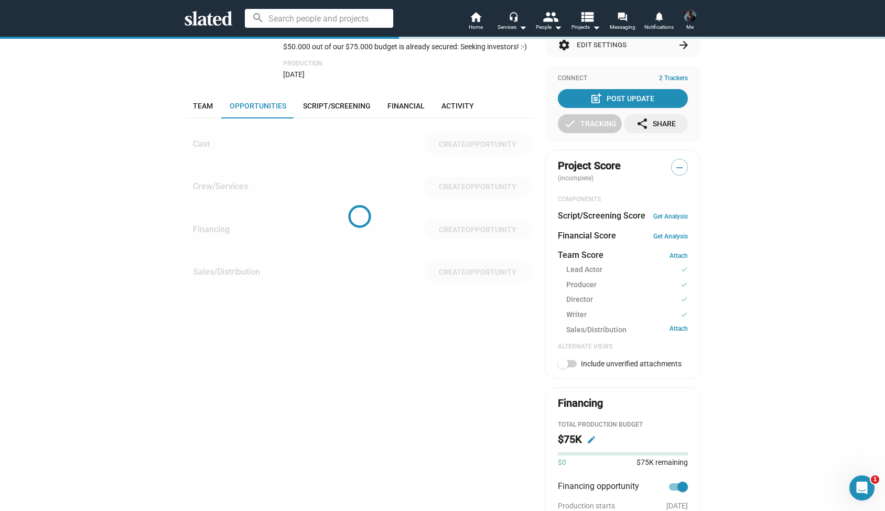
scroll to position [284, 0]
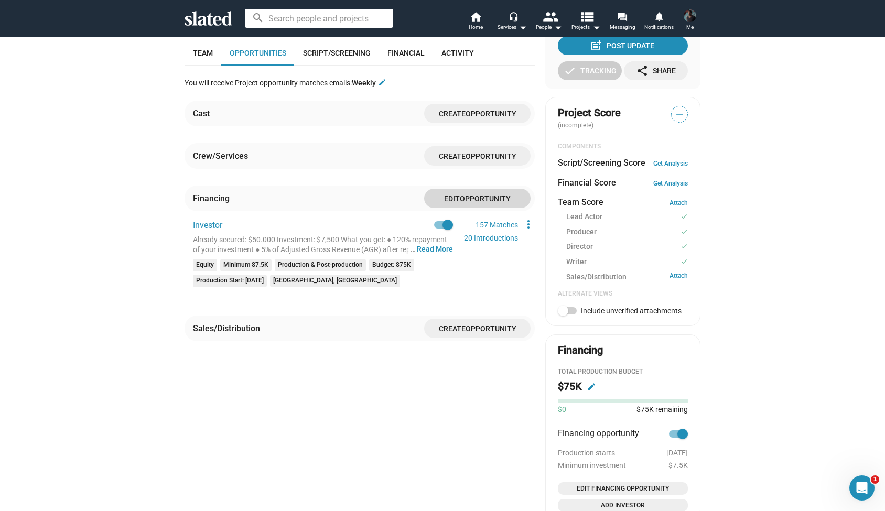
click at [462, 194] on span "Opportunity" at bounding box center [485, 198] width 51 height 8
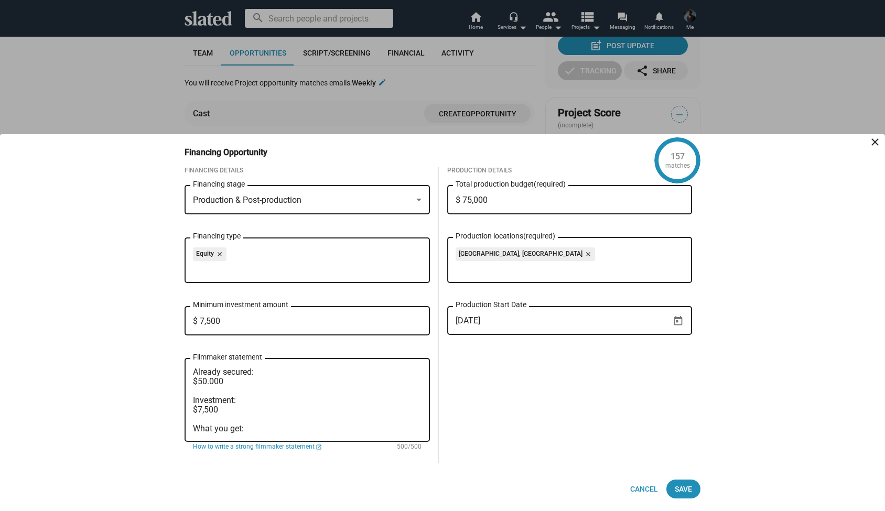
click at [334, 235] on div "Equity close Financing type" at bounding box center [307, 259] width 228 height 48
click at [309, 255] on div "Equity close" at bounding box center [307, 255] width 228 height 17
click at [287, 255] on div "Equity close" at bounding box center [307, 255] width 228 height 17
click at [207, 273] on div "Equity close Financing type" at bounding box center [307, 259] width 228 height 48
click at [233, 260] on div "Equity close" at bounding box center [307, 255] width 228 height 17
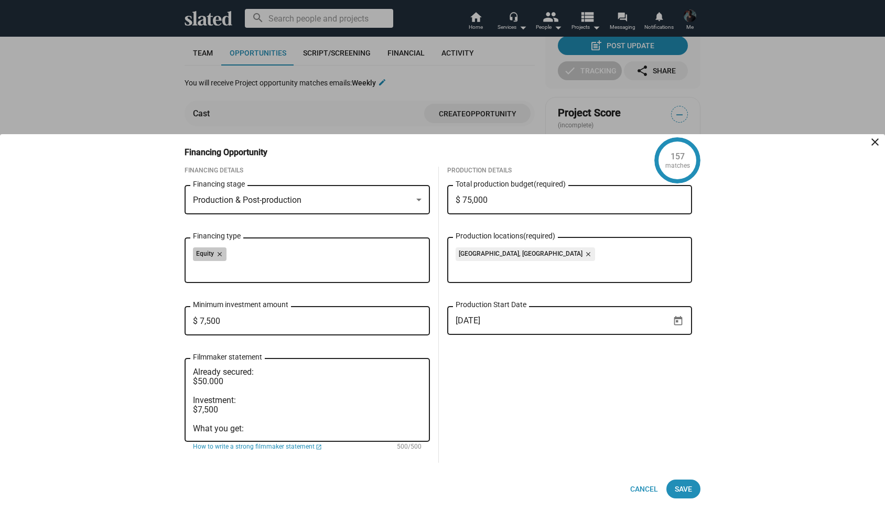
click at [276, 253] on div "Equity close" at bounding box center [307, 255] width 228 height 17
click at [297, 255] on div "Equity close" at bounding box center [307, 255] width 228 height 17
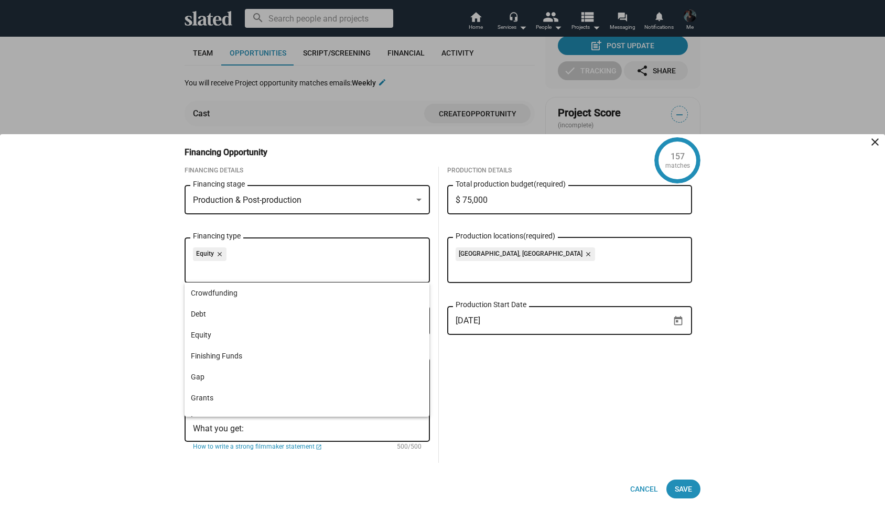
click at [258, 269] on input "Financing type" at bounding box center [309, 268] width 228 height 9
click at [266, 330] on span "Product Placement" at bounding box center [307, 327] width 233 height 21
click at [244, 270] on input "Financing type" at bounding box center [309, 268] width 228 height 9
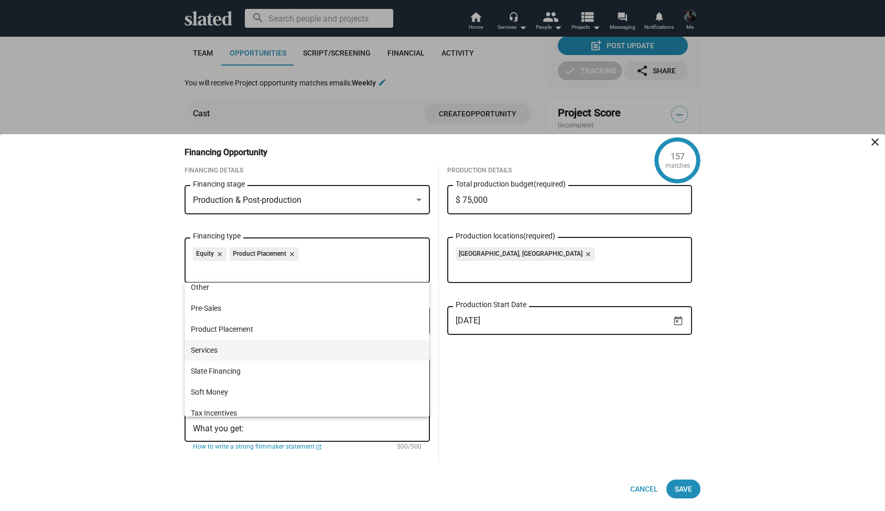
scroll to position [179, 0]
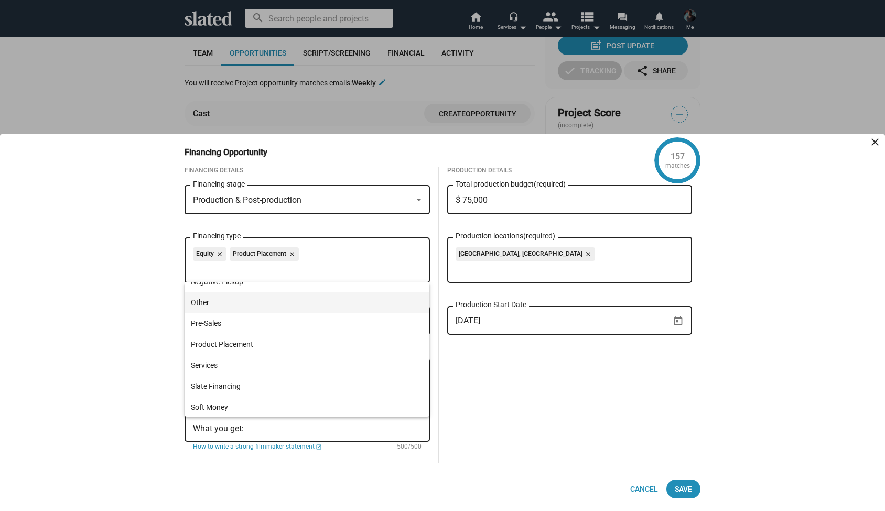
click at [225, 307] on span "Other" at bounding box center [307, 302] width 233 height 21
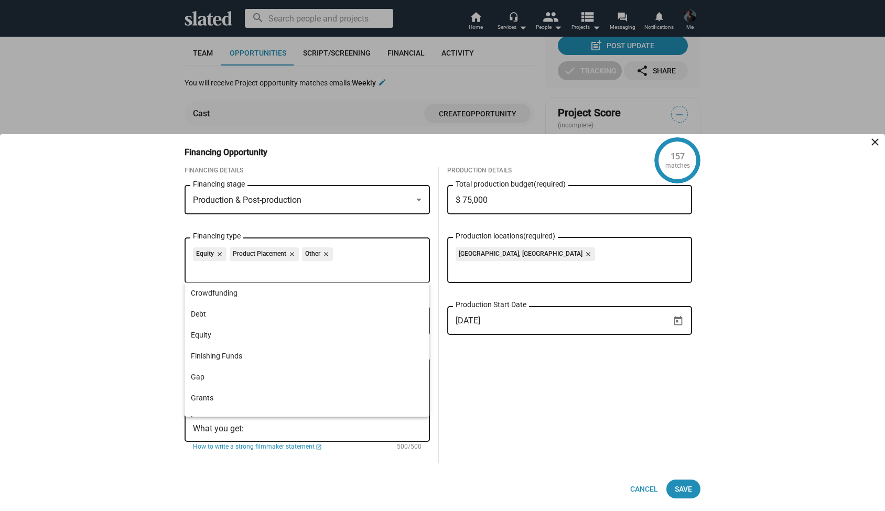
click at [310, 274] on div "Equity close Product Placement close Other close Financing type" at bounding box center [307, 259] width 228 height 48
click at [300, 273] on input "Financing type" at bounding box center [309, 268] width 228 height 9
click at [682, 488] on span "Save" at bounding box center [682, 489] width 17 height 19
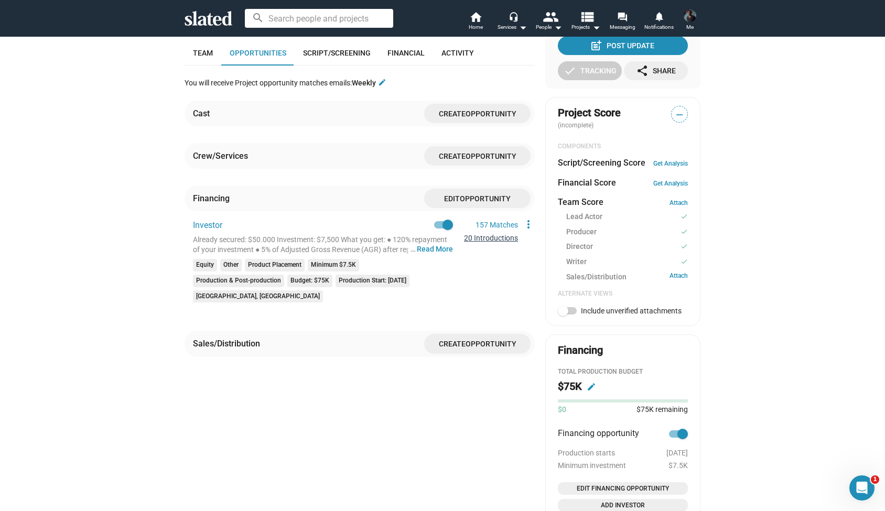
click at [488, 234] on link "20 Introductions" at bounding box center [491, 238] width 54 height 8
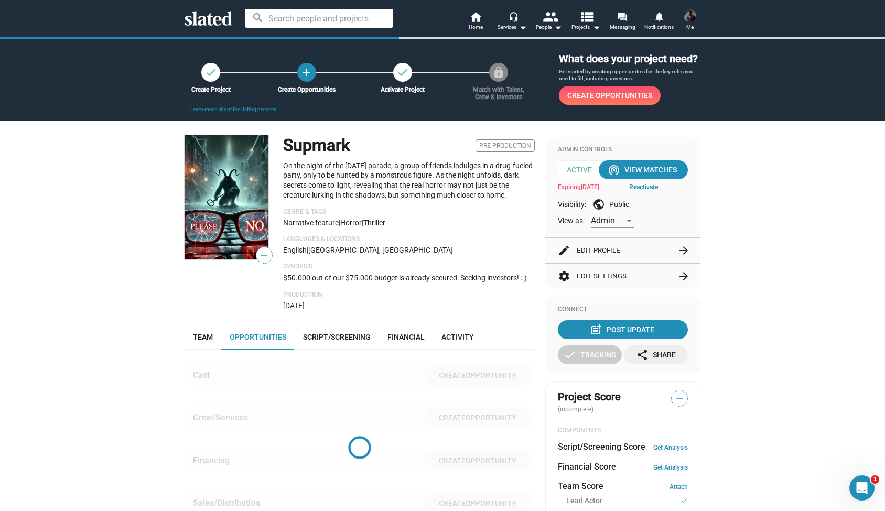
scroll to position [298, 0]
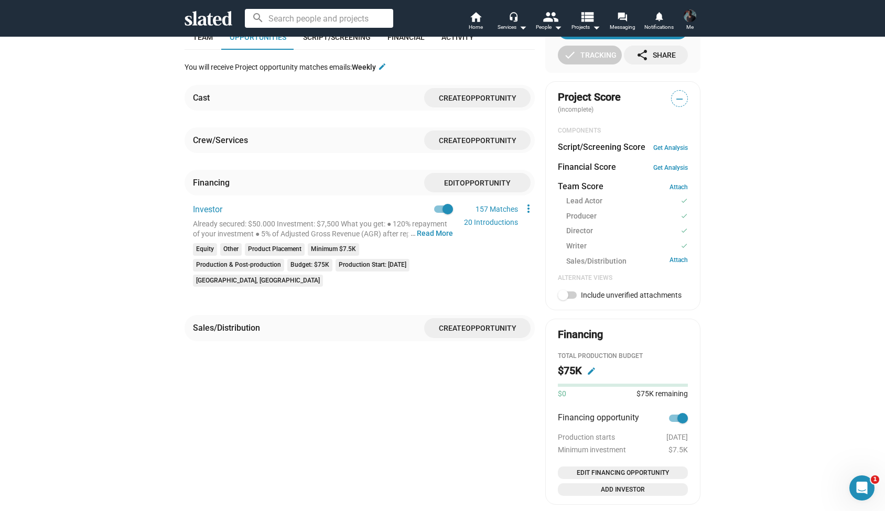
click at [575, 94] on span "Project Score" at bounding box center [589, 97] width 63 height 14
click at [628, 100] on div "Project Score (incomplete) —" at bounding box center [623, 102] width 130 height 25
click at [677, 96] on span "—" at bounding box center [679, 99] width 16 height 14
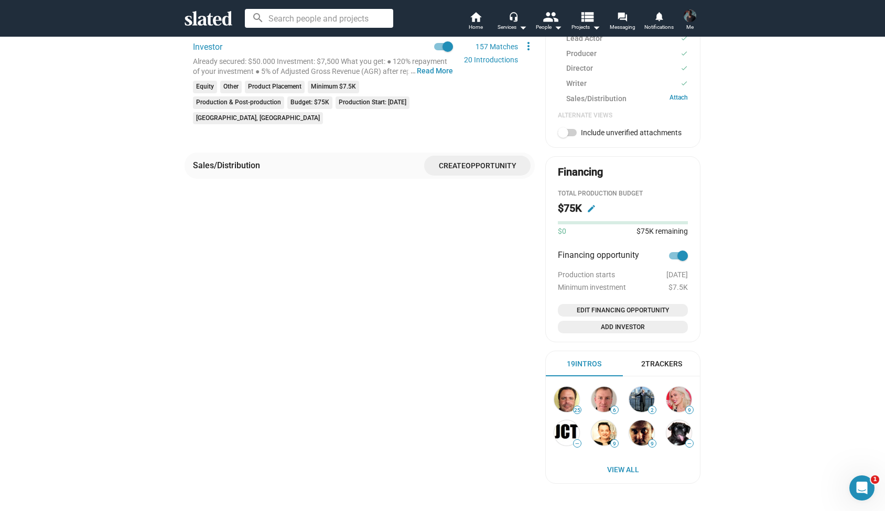
scroll to position [463, 0]
click at [667, 358] on div "2 Trackers" at bounding box center [661, 363] width 41 height 10
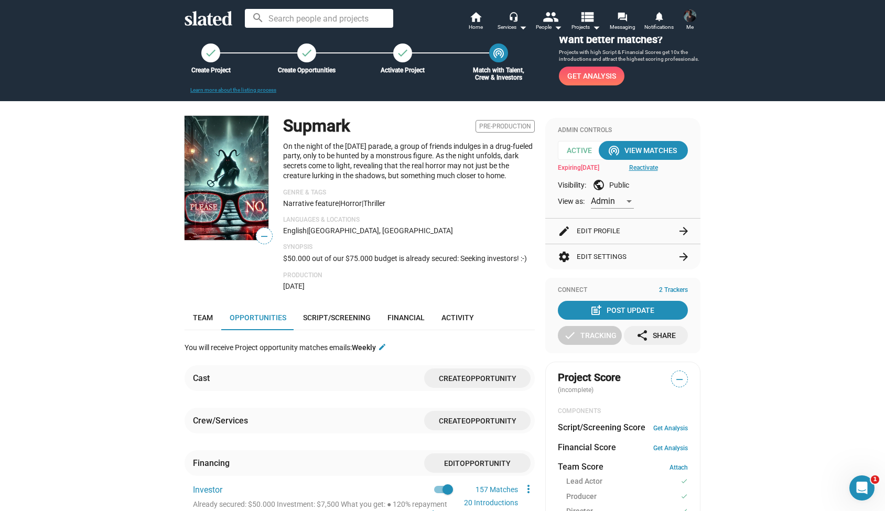
scroll to position [143, 0]
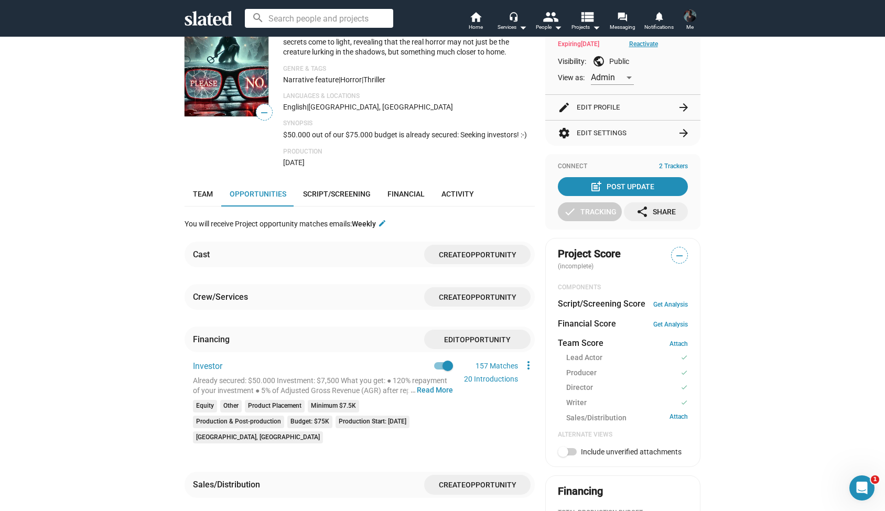
click at [684, 258] on span "—" at bounding box center [679, 256] width 16 height 14
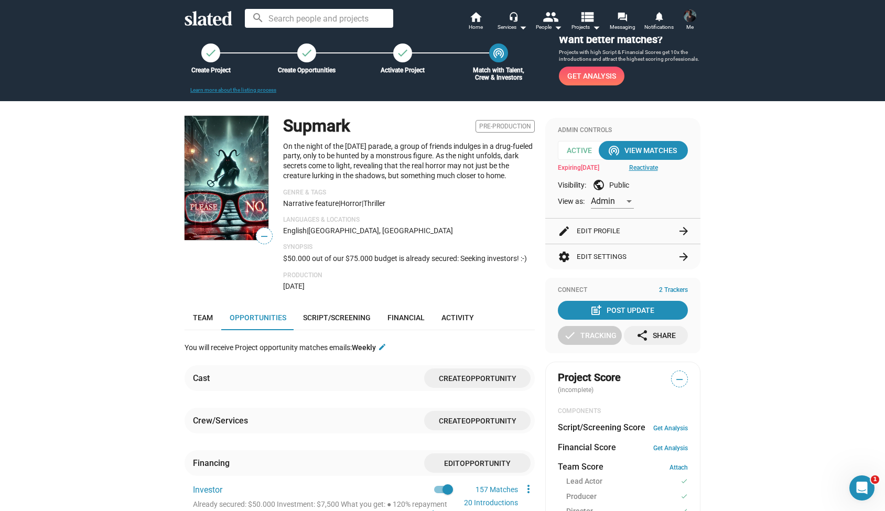
scroll to position [17, 0]
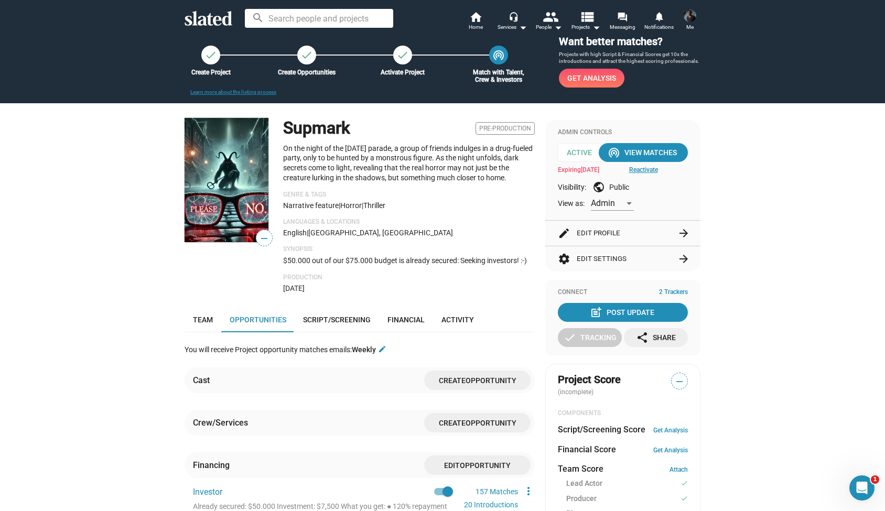
click at [626, 203] on div at bounding box center [628, 203] width 9 height 8
click at [609, 224] on span "Member" at bounding box center [612, 224] width 43 height 22
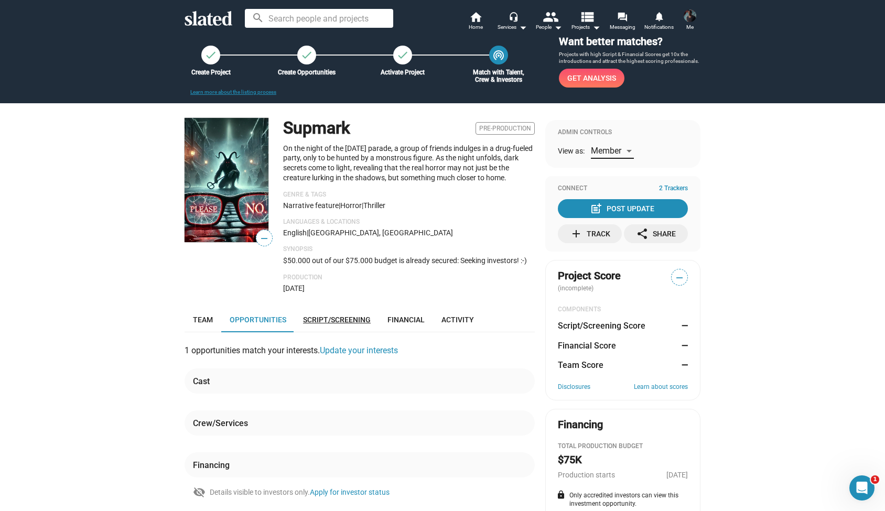
click at [331, 315] on span "Script/Screening" at bounding box center [337, 319] width 68 height 8
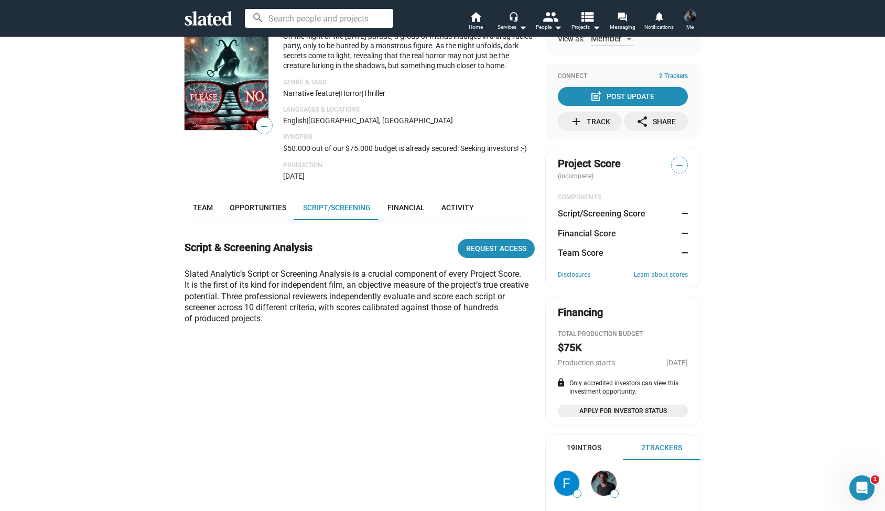
scroll to position [125, 0]
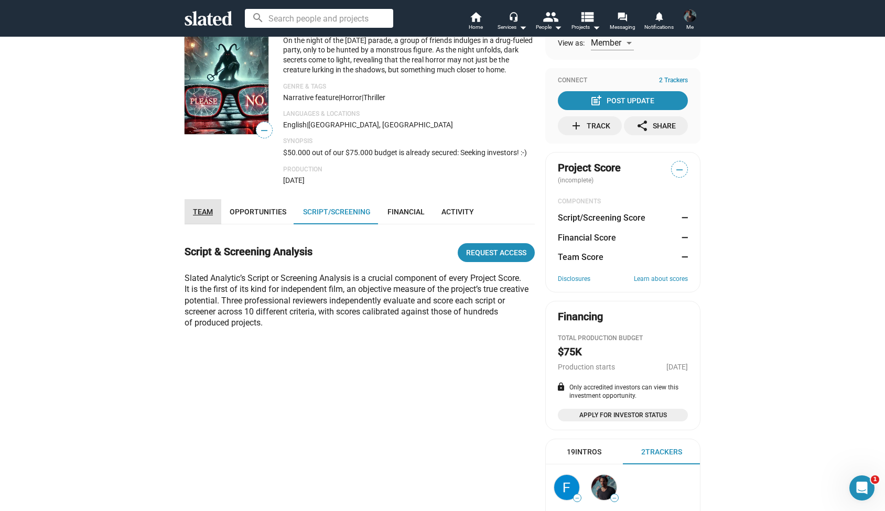
click at [191, 211] on link "Team" at bounding box center [202, 211] width 37 height 25
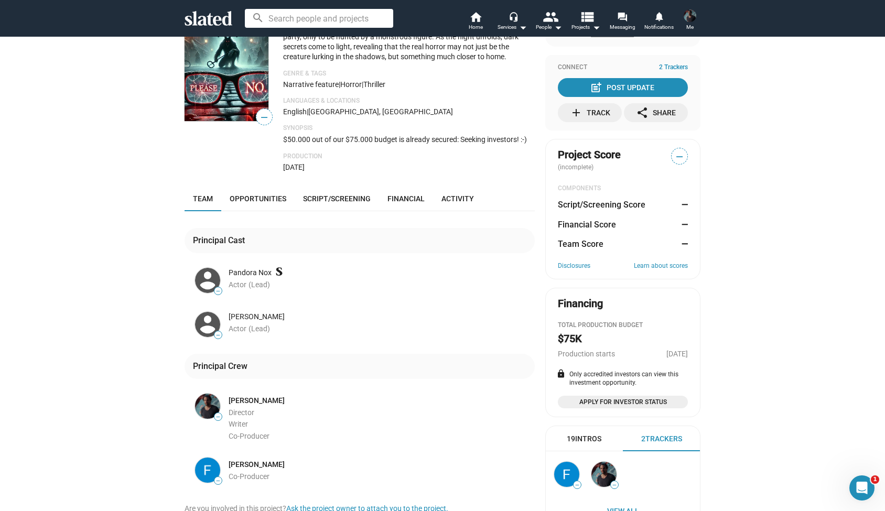
scroll to position [124, 0]
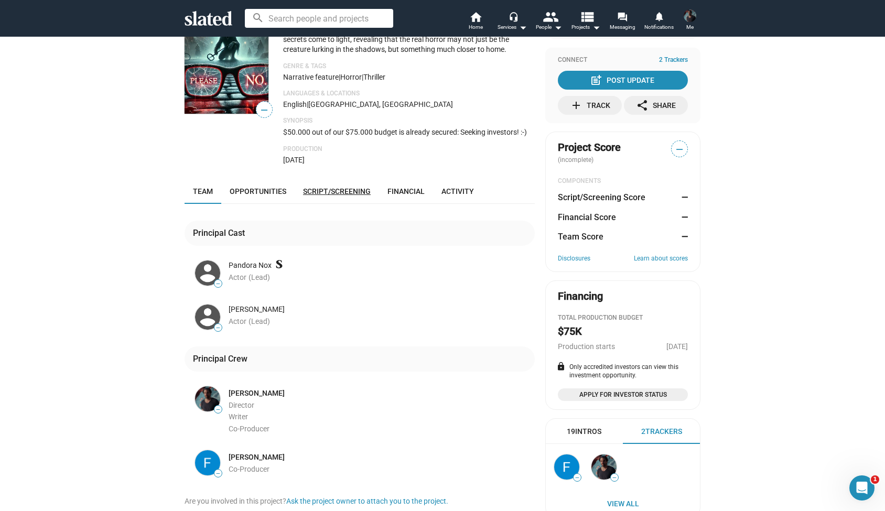
click at [337, 187] on span "Script/Screening" at bounding box center [337, 191] width 68 height 8
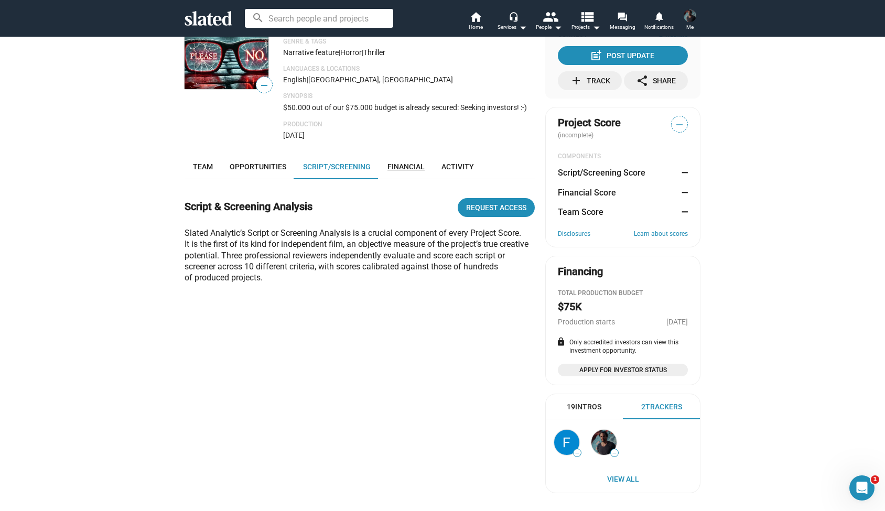
click at [397, 164] on span "Financial" at bounding box center [405, 166] width 37 height 8
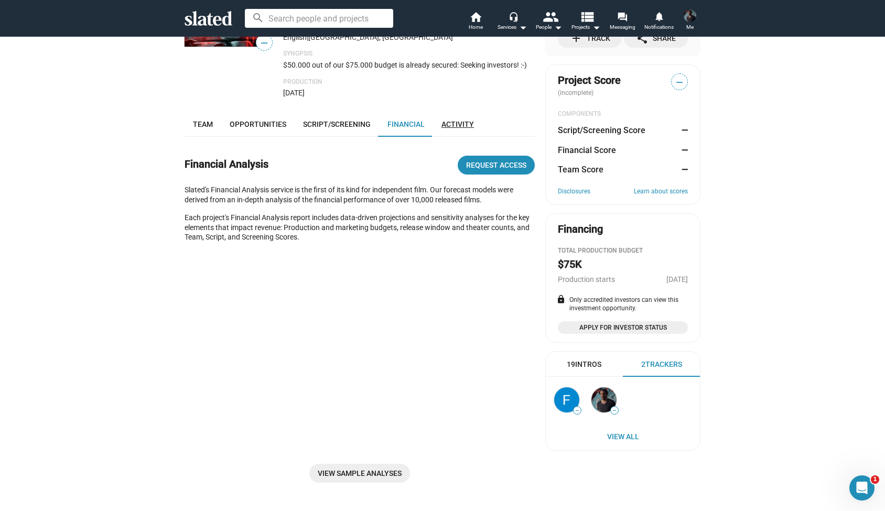
click at [455, 120] on span "Activity" at bounding box center [457, 124] width 32 height 8
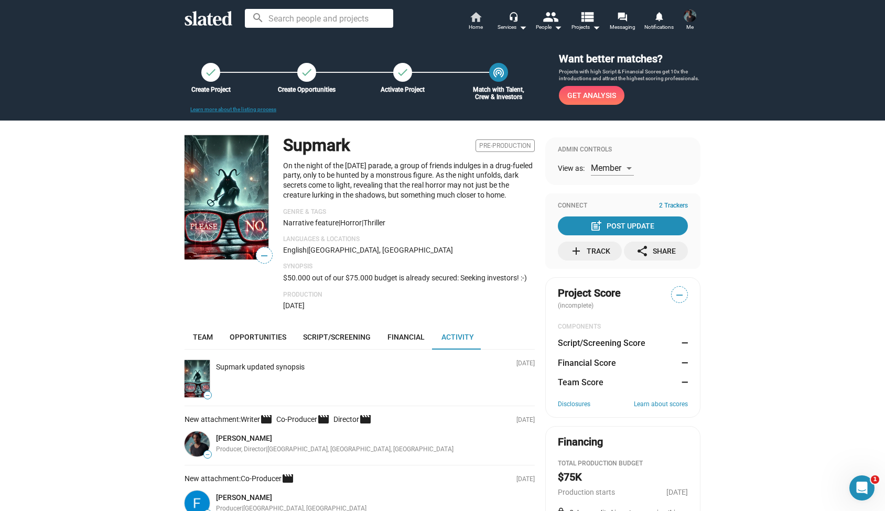
click at [482, 23] on span "Home" at bounding box center [476, 27] width 14 height 13
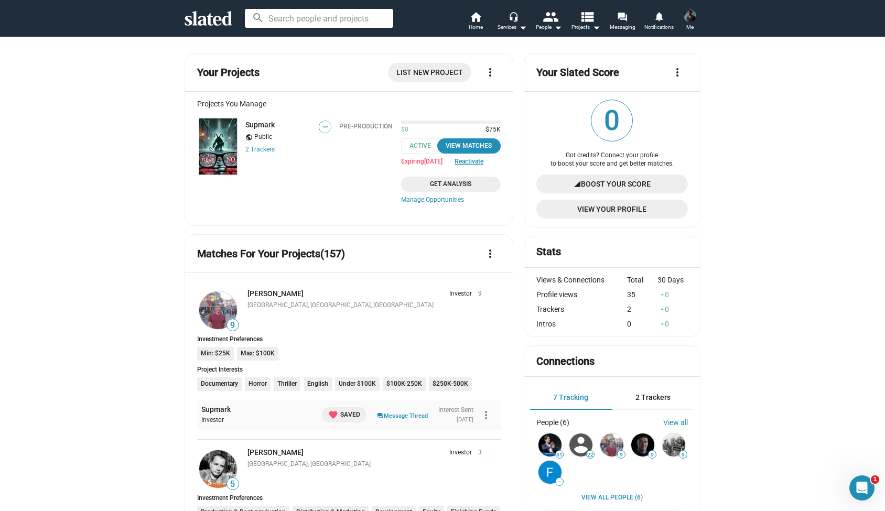
click at [604, 180] on span "Boost Your Score" at bounding box center [616, 184] width 70 height 19
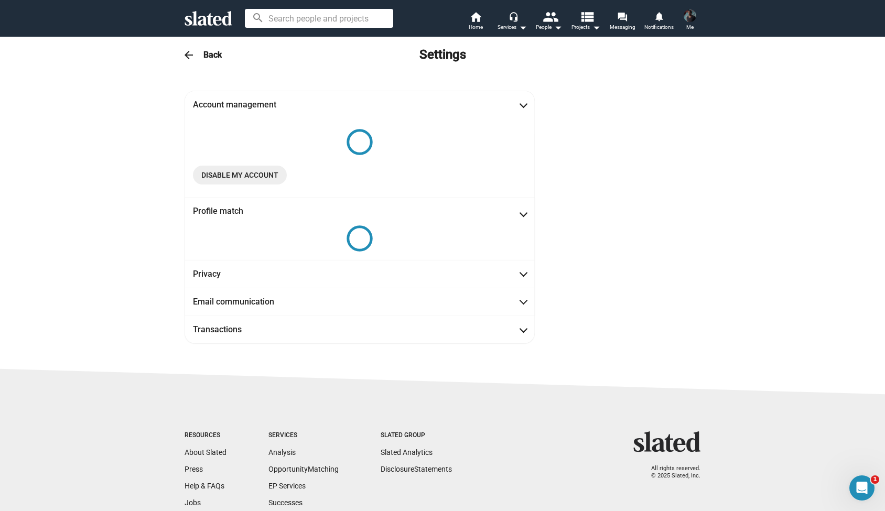
scroll to position [9, 0]
